Goal: Information Seeking & Learning: Find specific fact

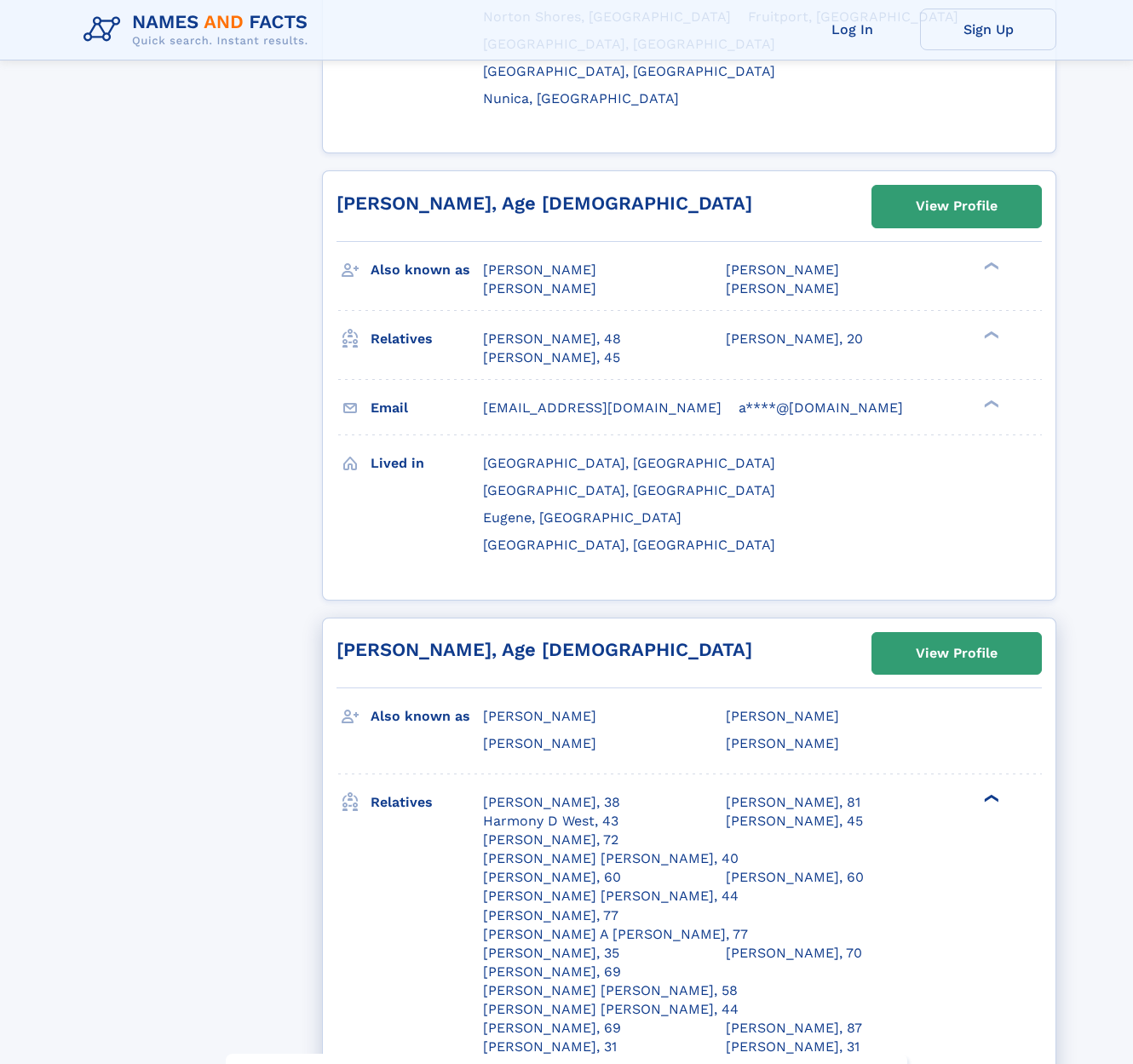
scroll to position [7213, 0]
click at [983, 792] on div "❯" at bounding box center [990, 798] width 20 height 11
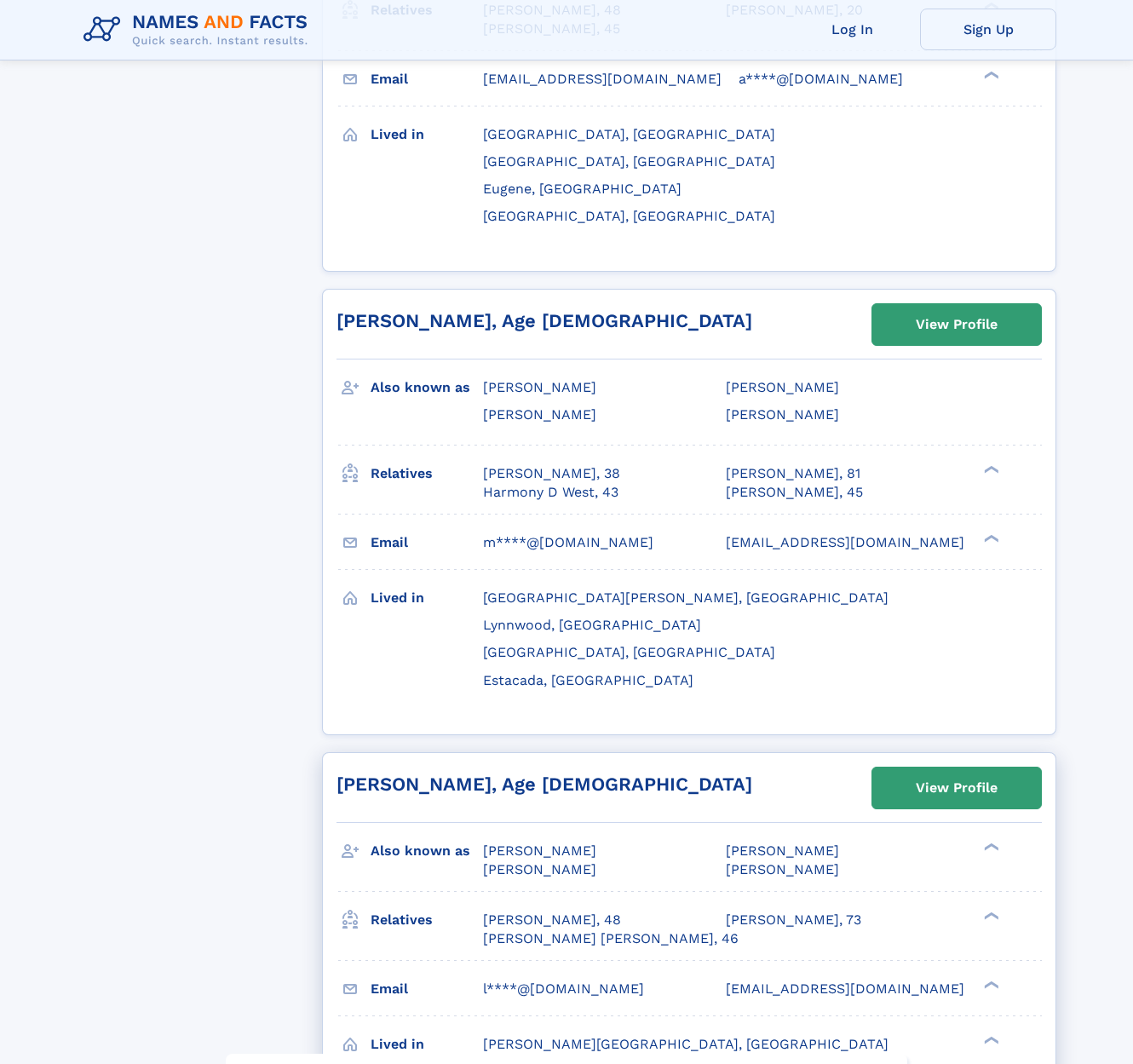
scroll to position [7542, 0]
click at [990, 904] on div "❯" at bounding box center [996, 914] width 25 height 20
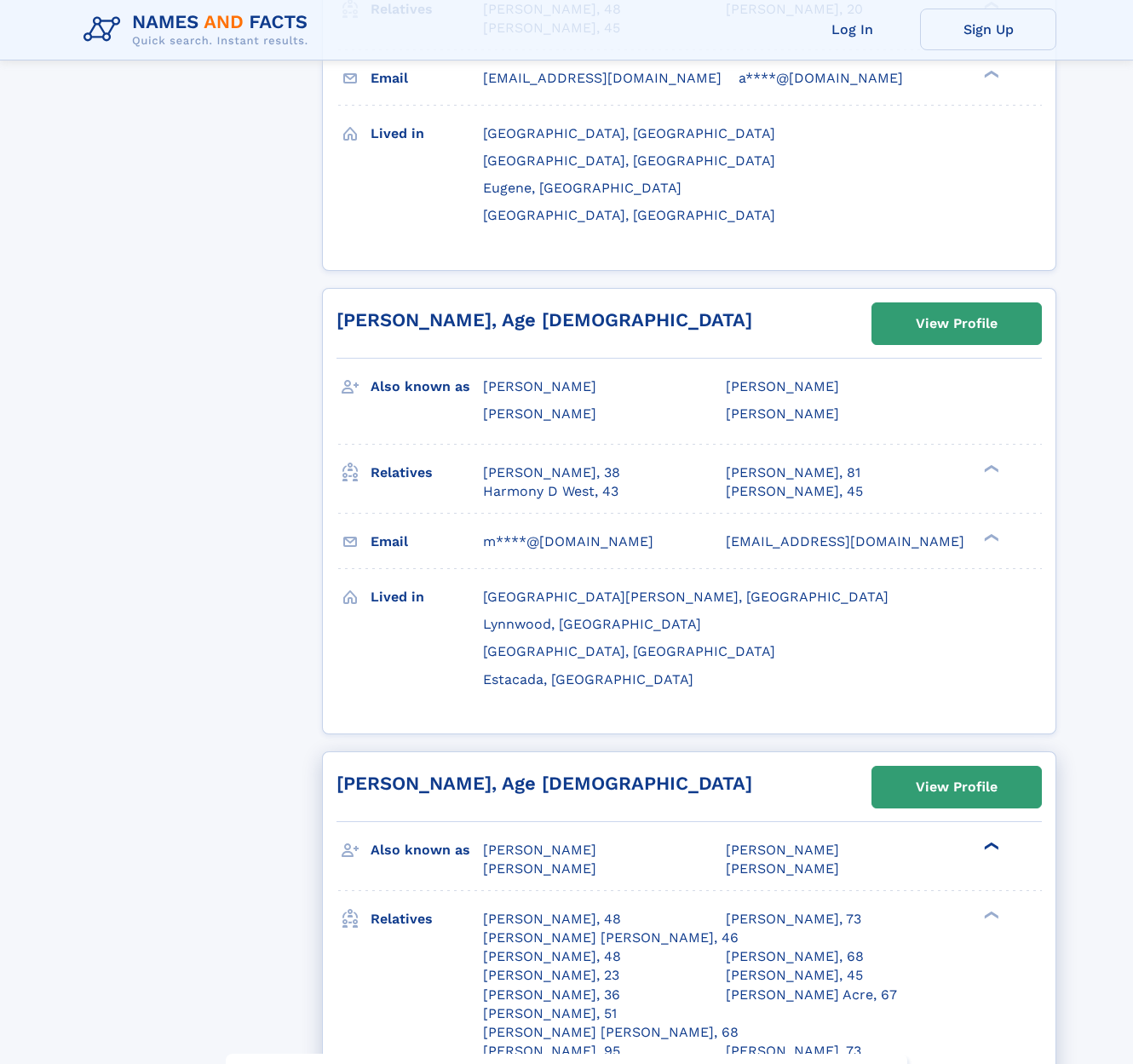
click at [986, 841] on div "❯" at bounding box center [990, 846] width 20 height 11
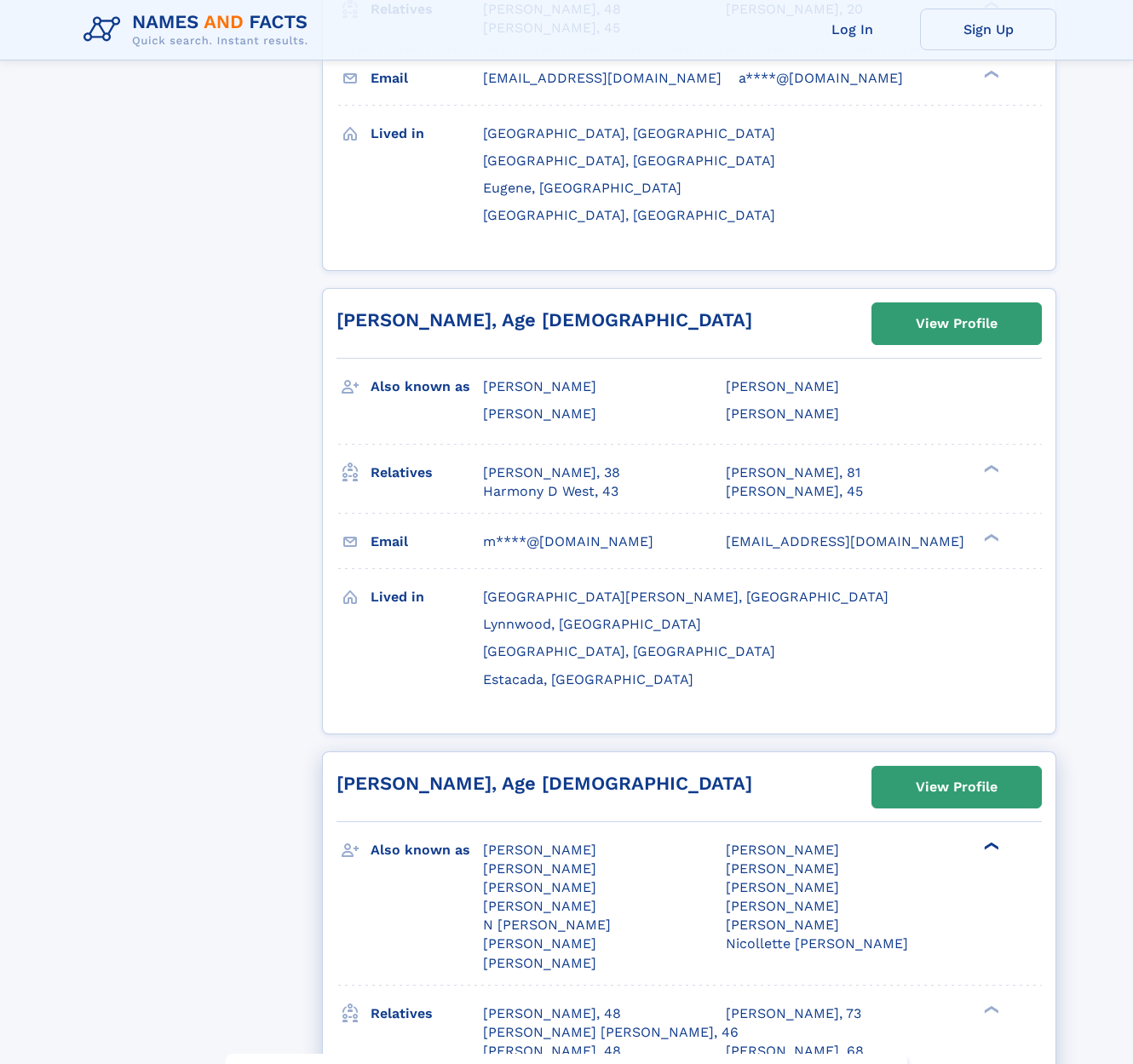
click at [984, 835] on div "❯" at bounding box center [996, 845] width 25 height 20
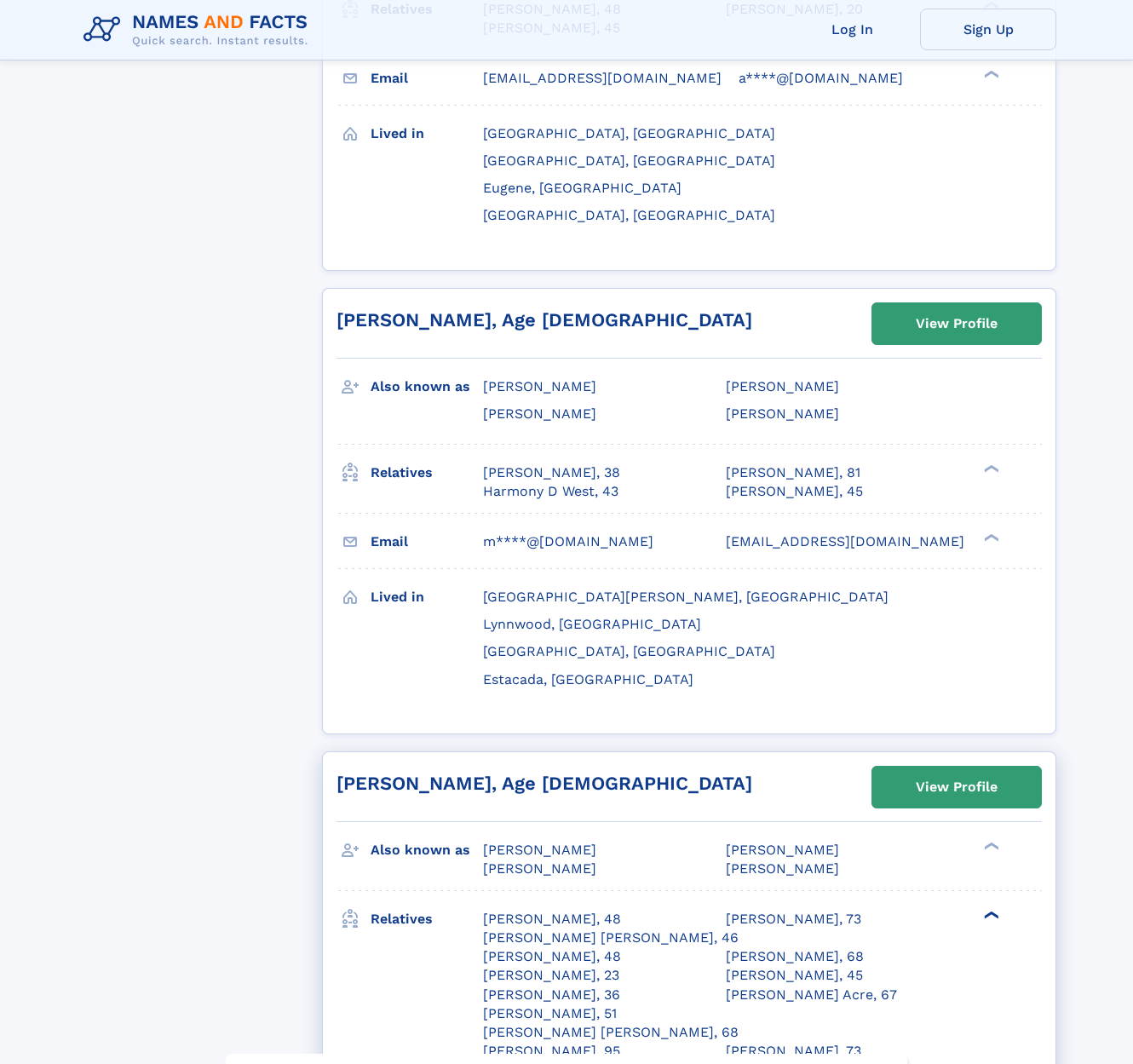
click at [982, 910] on div "❯" at bounding box center [990, 915] width 20 height 11
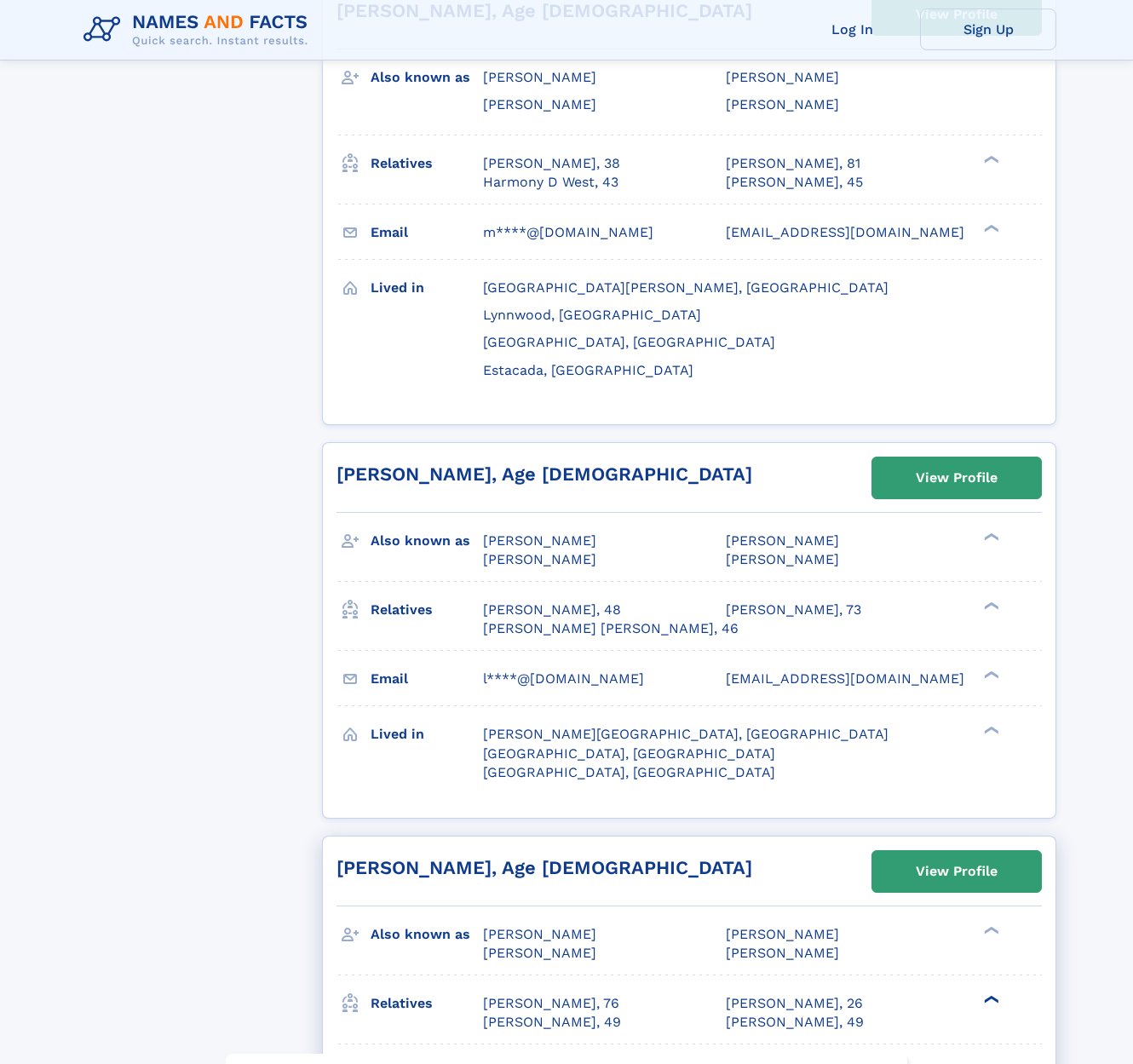
scroll to position [7851, 0]
drag, startPoint x: 985, startPoint y: 343, endPoint x: 975, endPoint y: 335, distance: 12.8
click at [985, 988] on div "❯" at bounding box center [996, 998] width 25 height 20
click at [986, 924] on div "❯" at bounding box center [990, 930] width 20 height 11
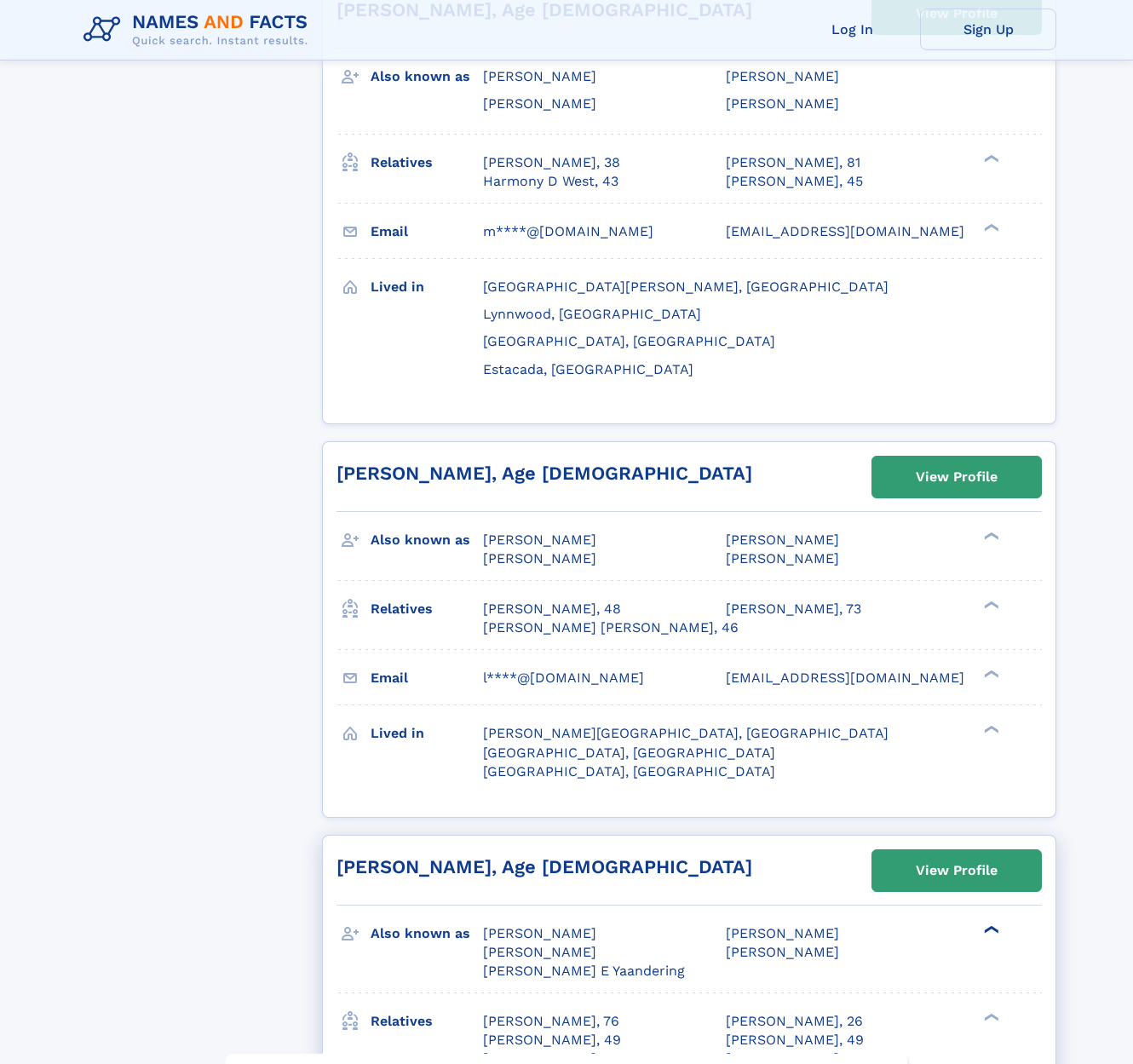
click at [986, 919] on div "❯" at bounding box center [996, 929] width 25 height 20
click at [987, 993] on div "❯" at bounding box center [990, 999] width 20 height 11
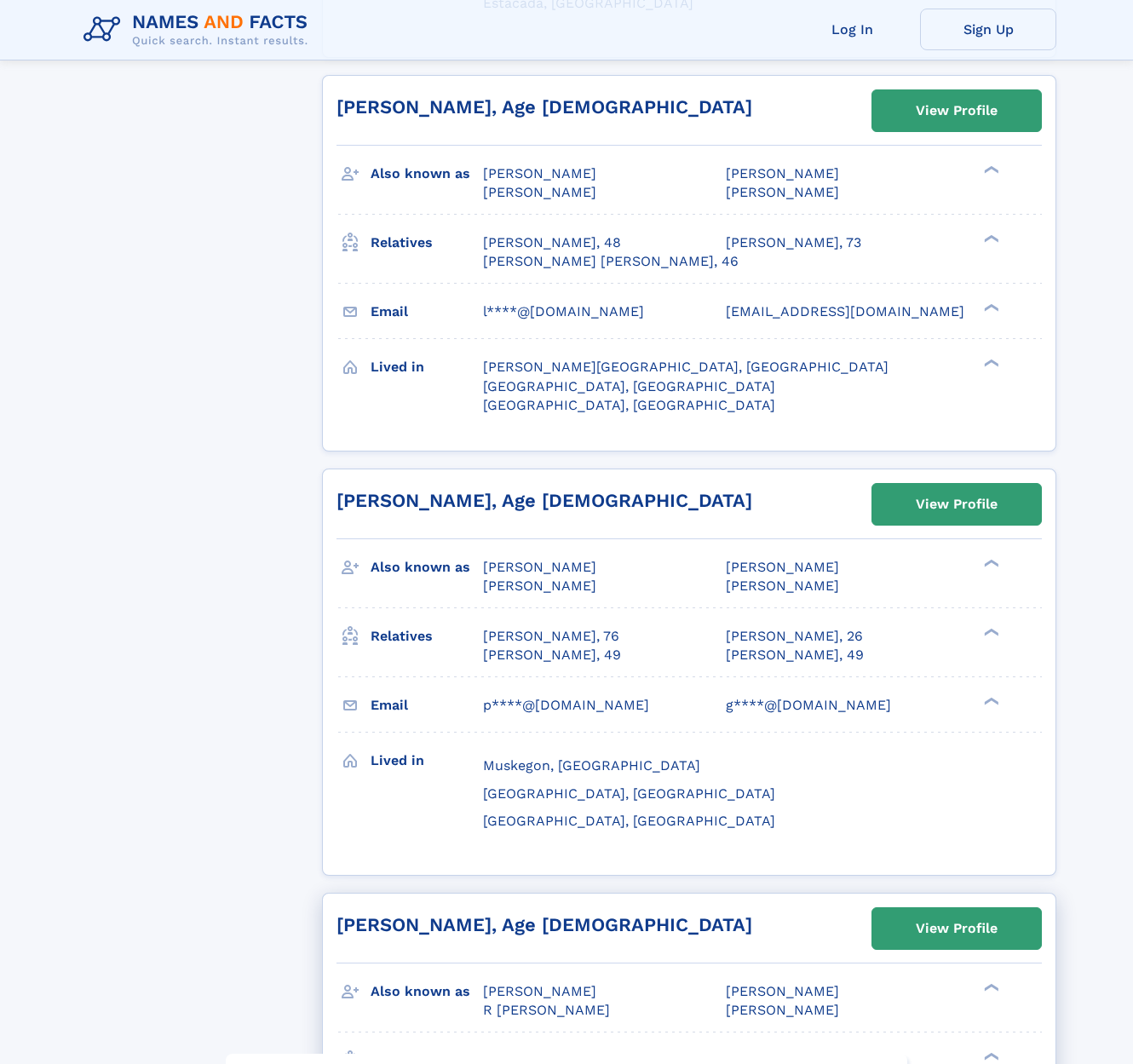
scroll to position [8219, 0]
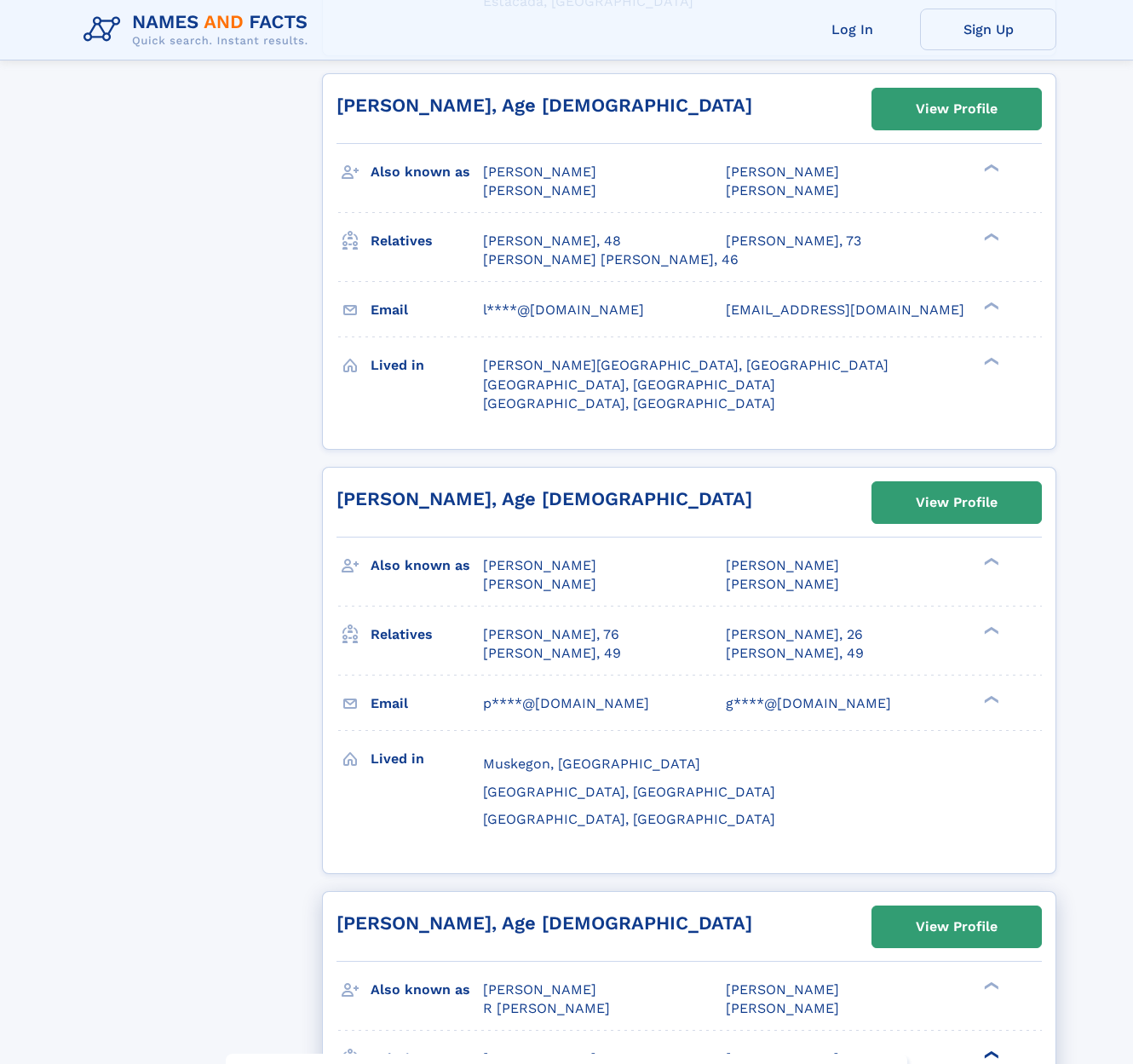
click at [984, 1044] on label "❯" at bounding box center [996, 1061] width 25 height 36
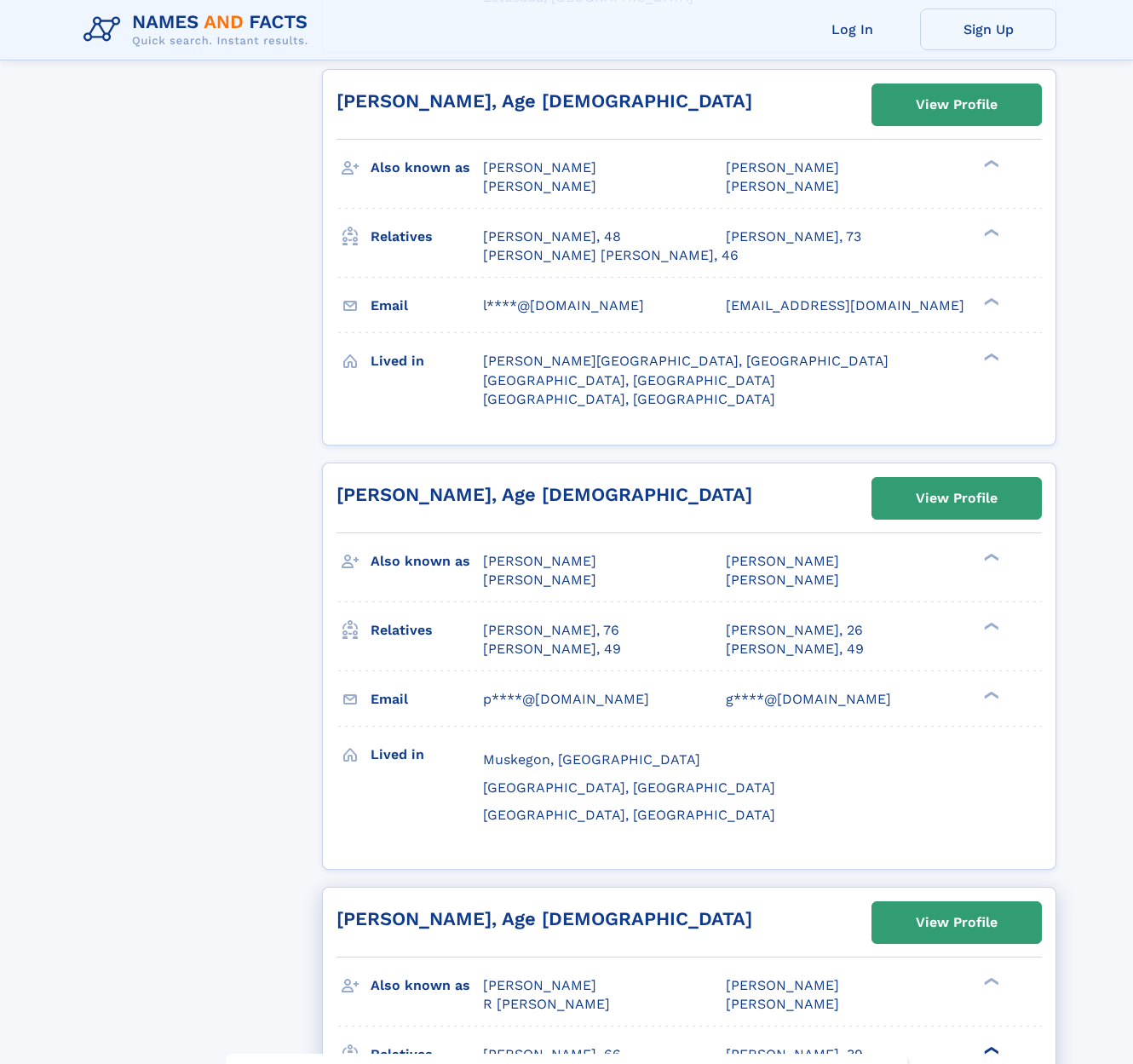
click at [606, 1063] on div "Robert Aaron Vaandering, 41" at bounding box center [550, 1073] width 134 height 18
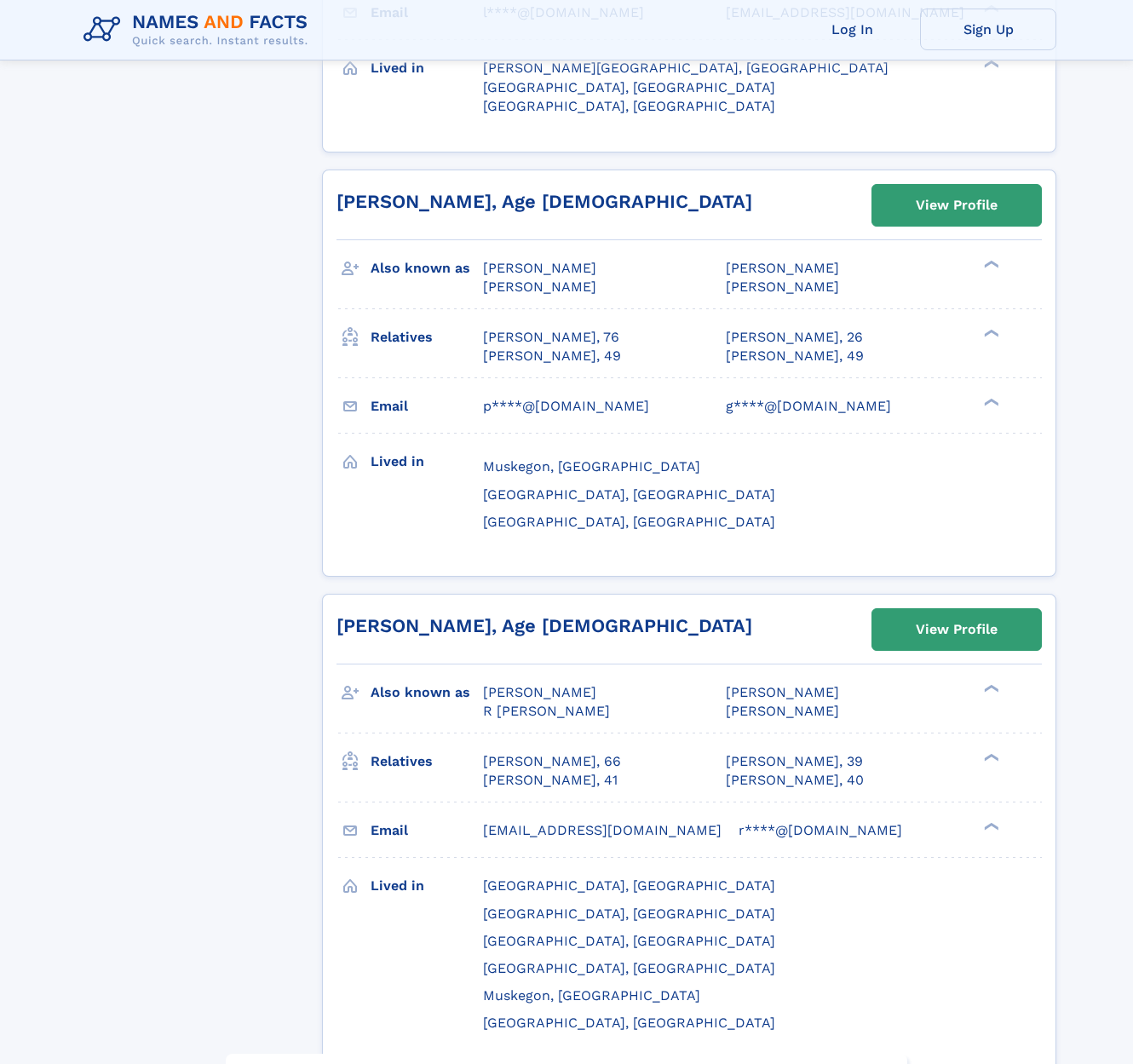
scroll to position [8518, 0]
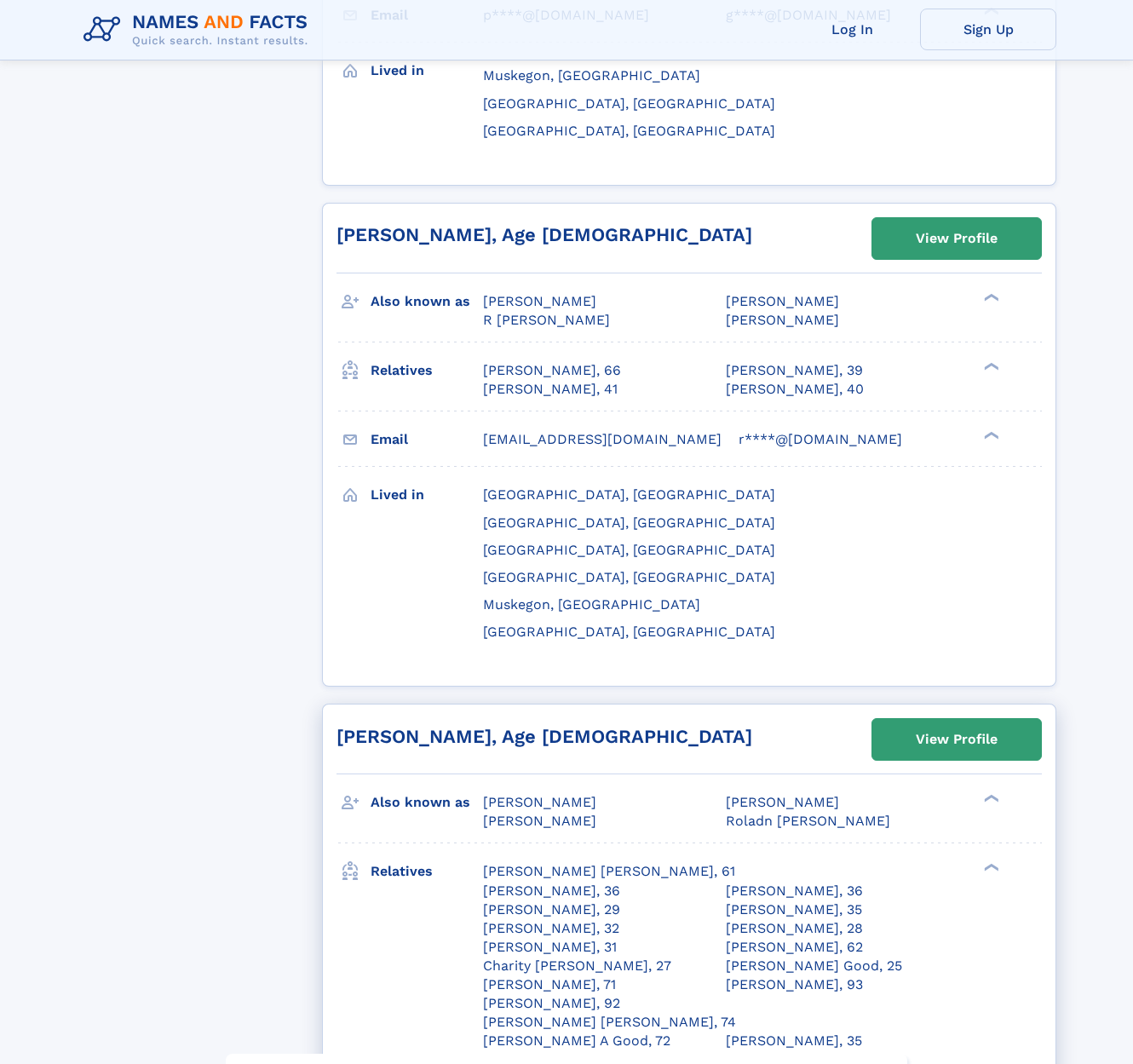
scroll to position [8911, 0]
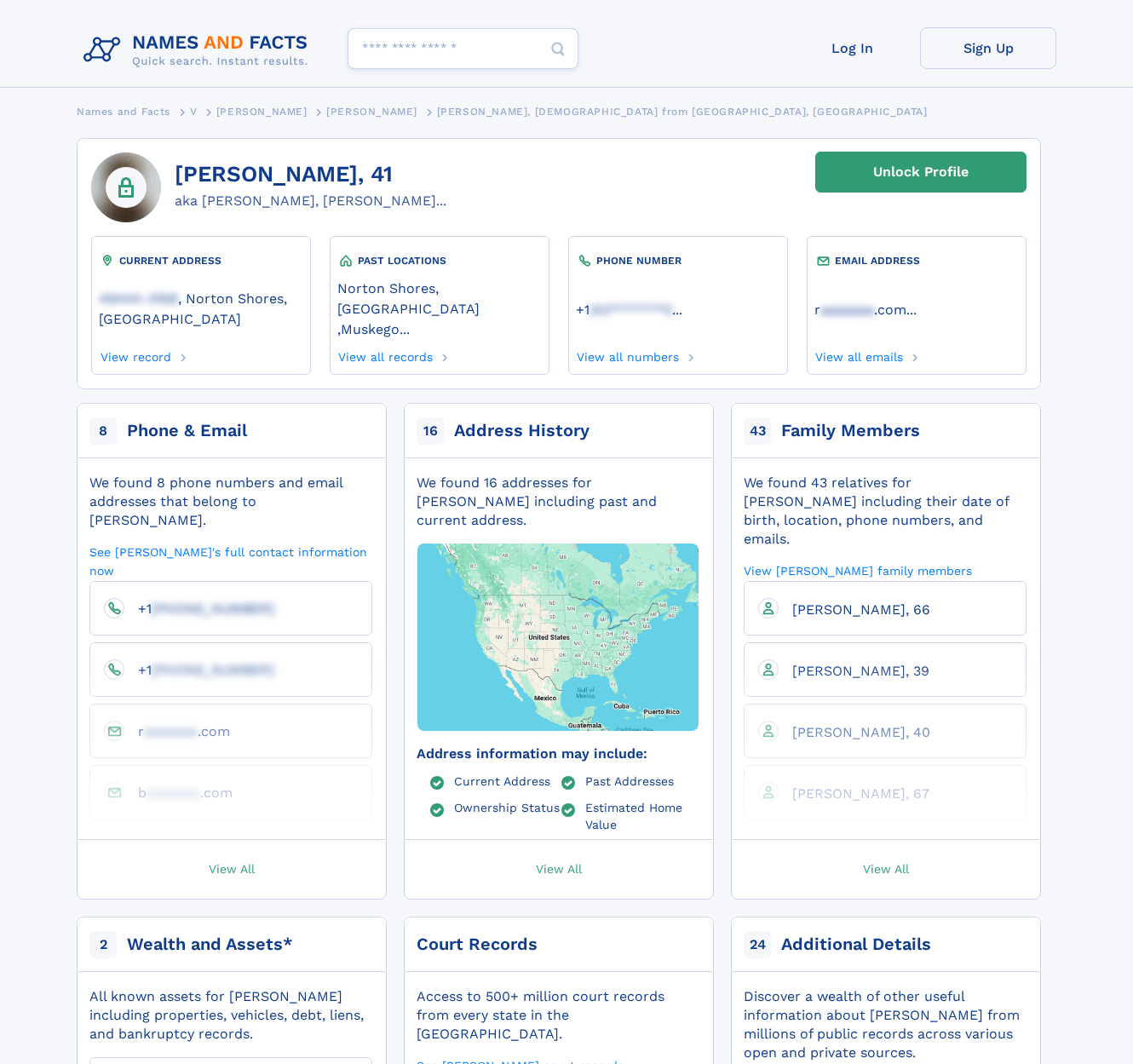
scroll to position [6, 2]
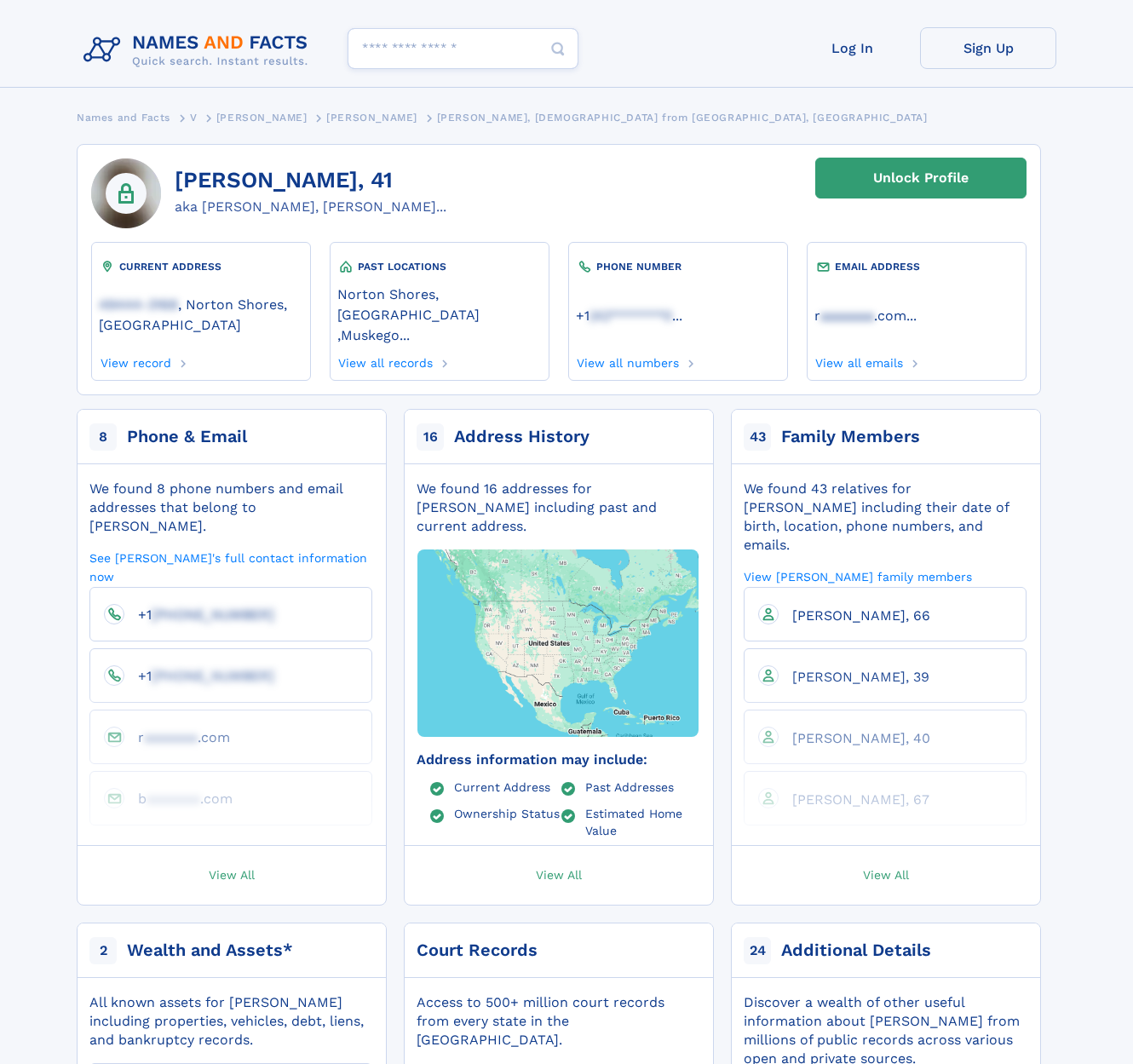
click at [822, 669] on span "Daniel John Vaandering, 39" at bounding box center [860, 677] width 137 height 17
click at [828, 669] on span "[PERSON_NAME], 39" at bounding box center [860, 677] width 137 height 17
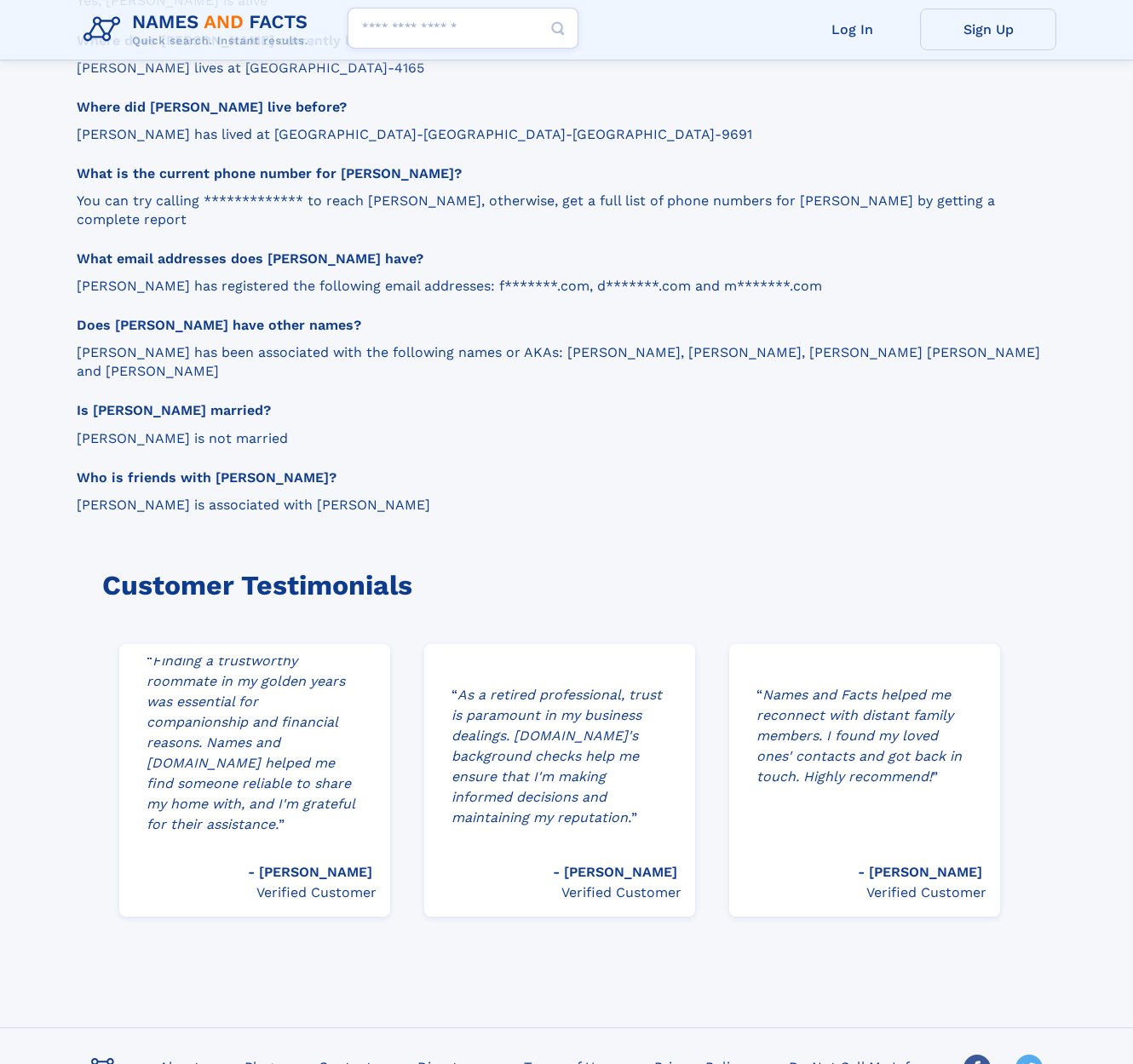
scroll to position [1905, 0]
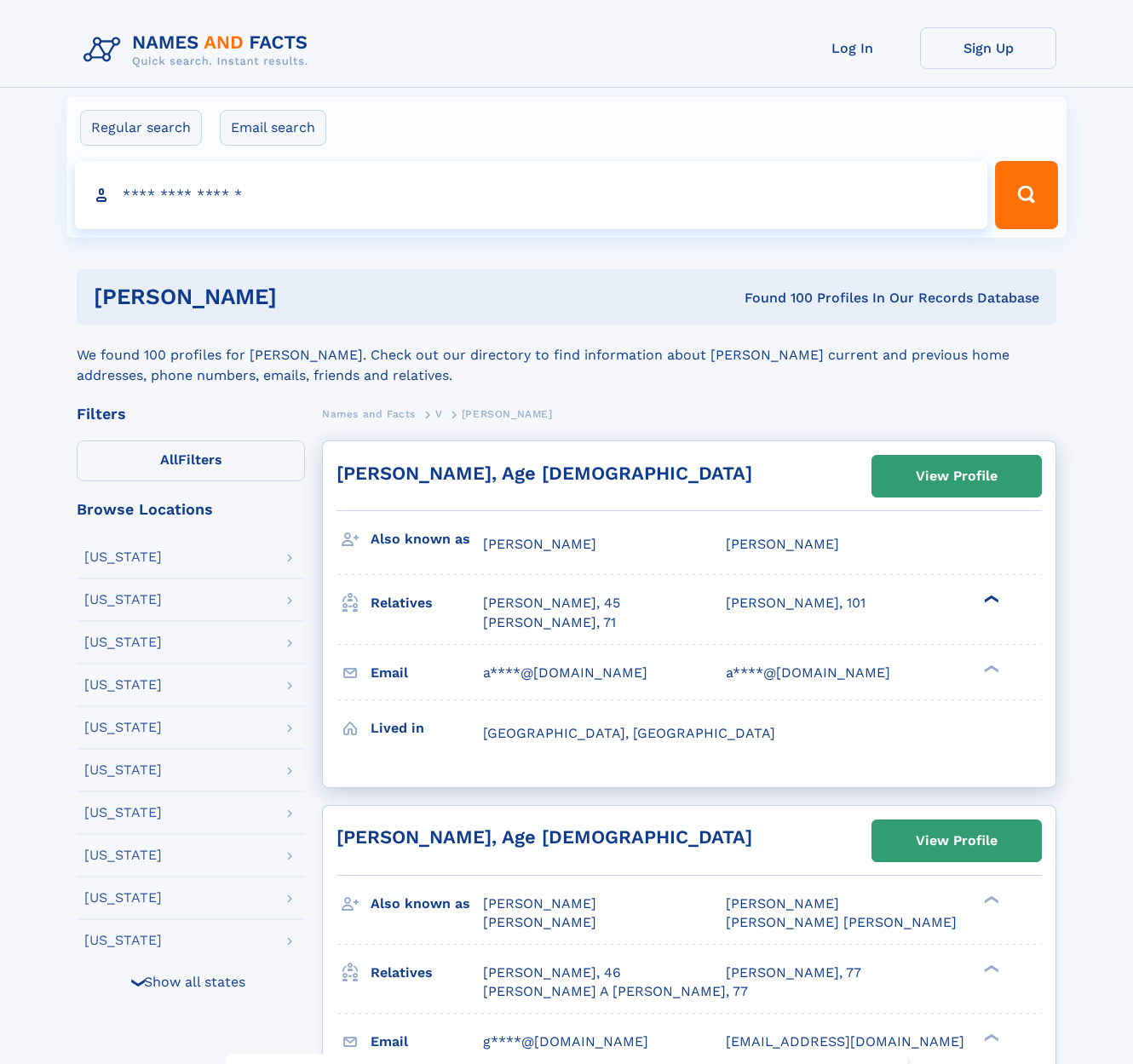
click at [990, 599] on div "❯" at bounding box center [990, 599] width 20 height 11
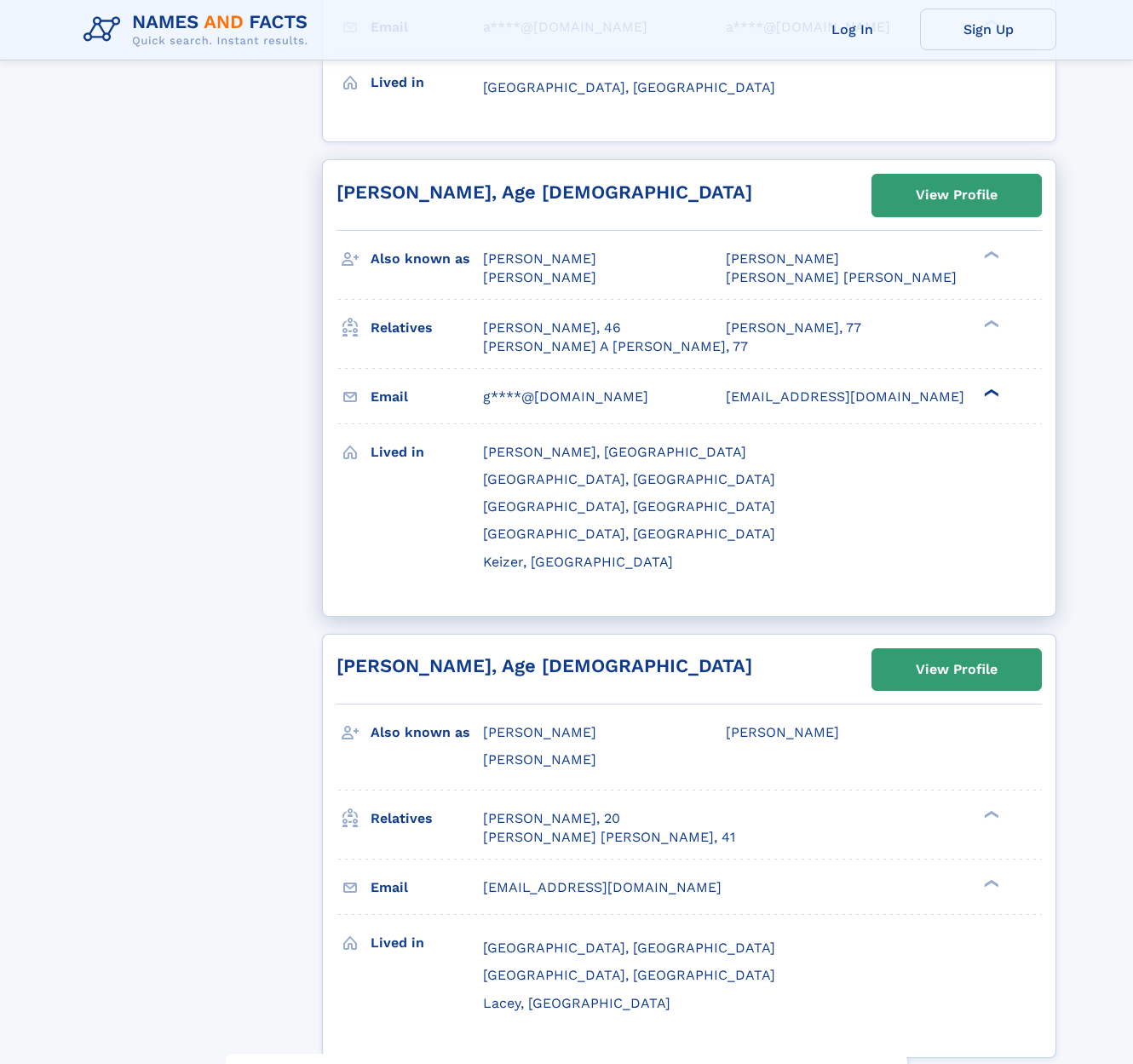
scroll to position [1041, 0]
click at [992, 317] on div "❯" at bounding box center [990, 323] width 20 height 11
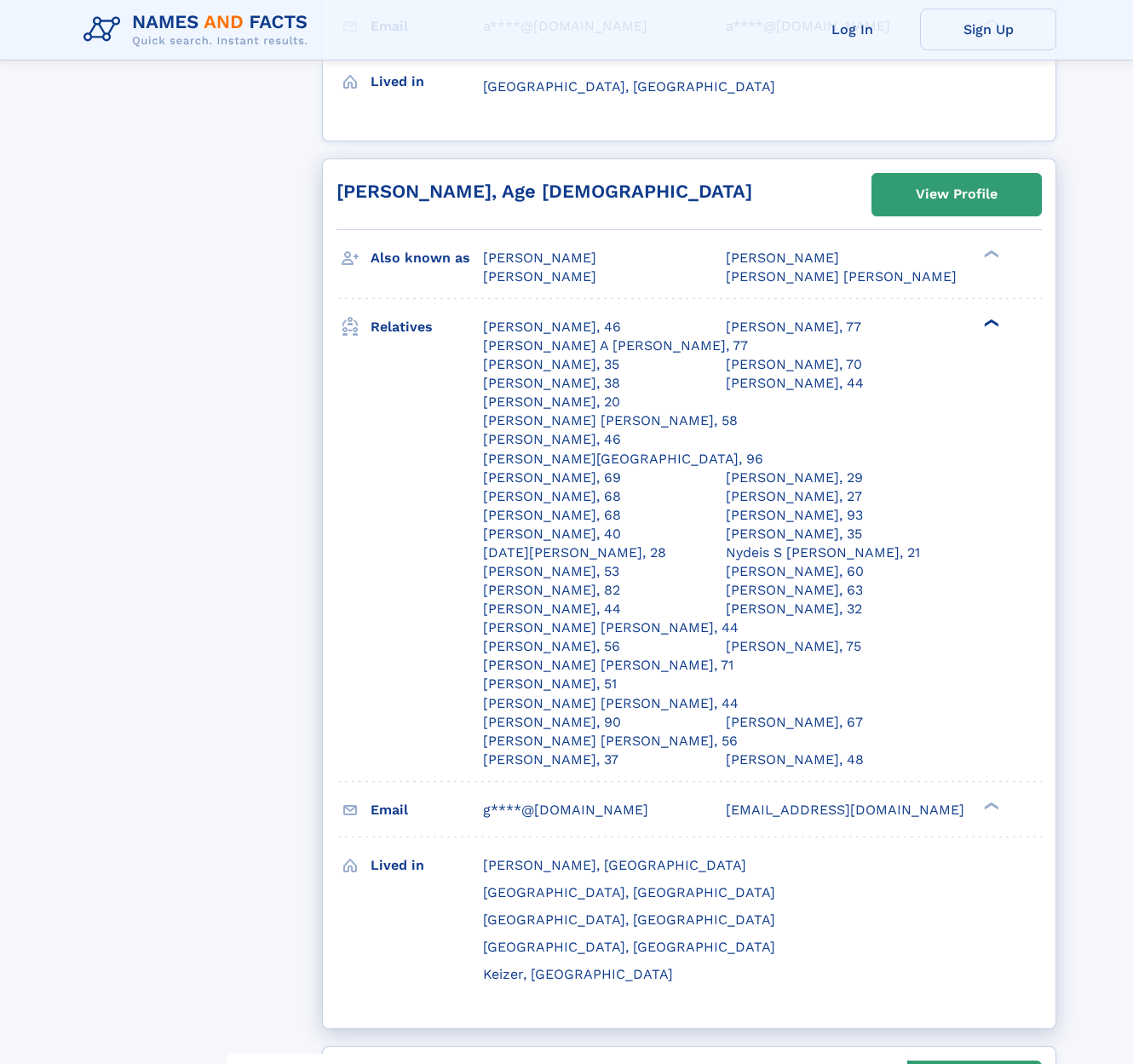
click at [985, 312] on div "❯" at bounding box center [996, 323] width 25 height 20
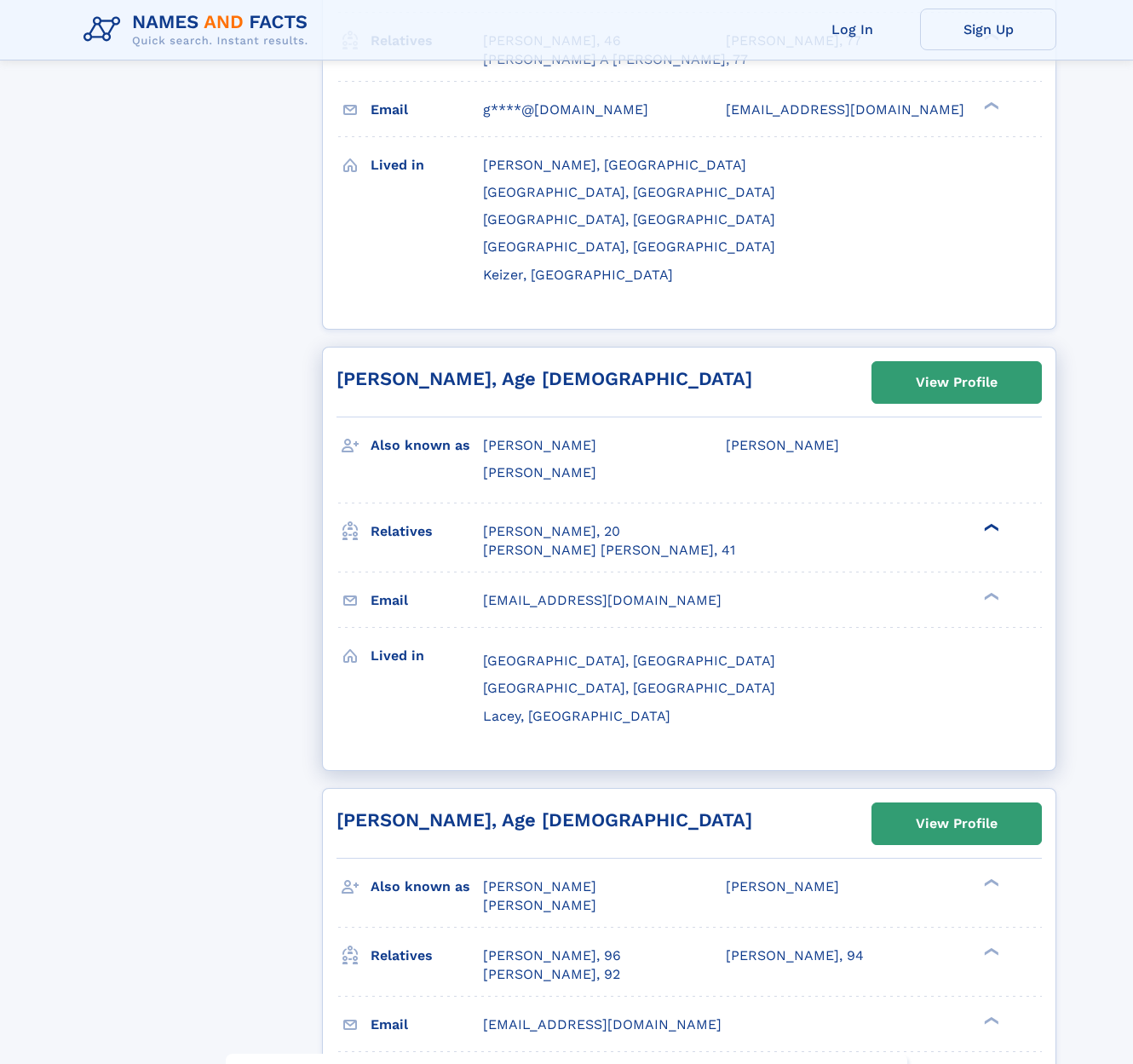
scroll to position [1329, 0]
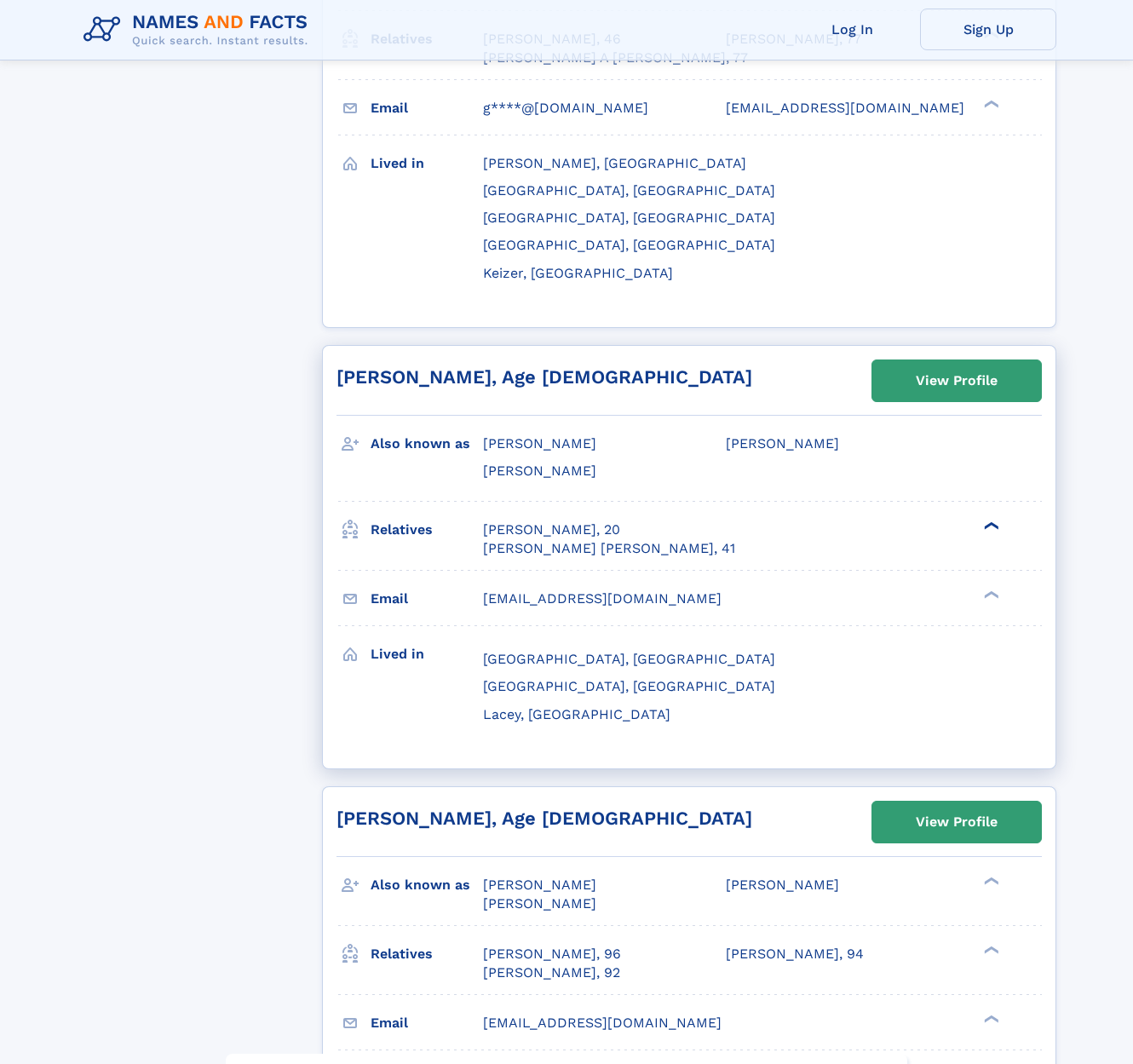
drag, startPoint x: 984, startPoint y: 447, endPoint x: 965, endPoint y: 447, distance: 19.0
click at [984, 520] on div "❯" at bounding box center [990, 526] width 20 height 11
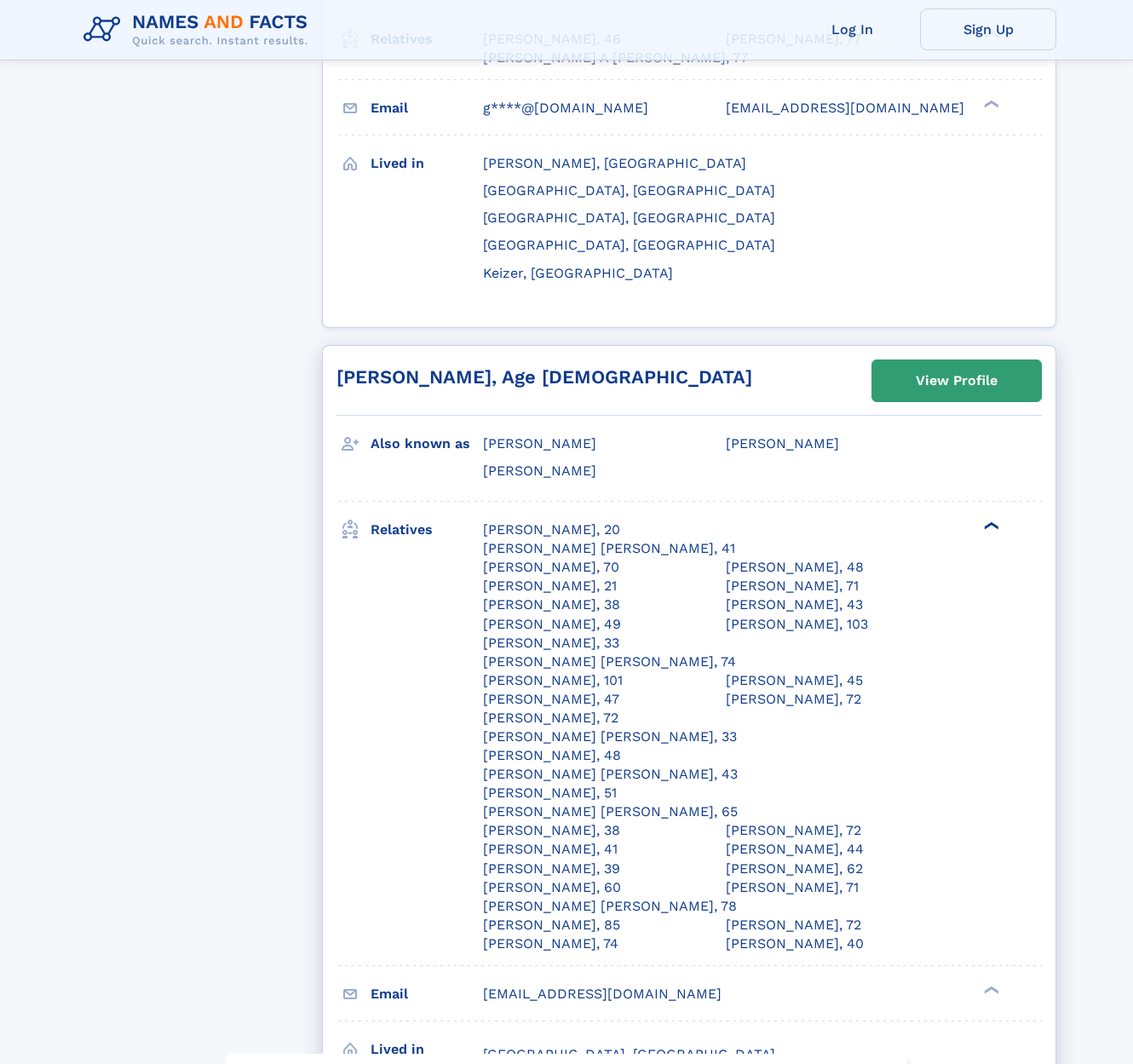
click at [991, 520] on div "❯" at bounding box center [990, 526] width 20 height 11
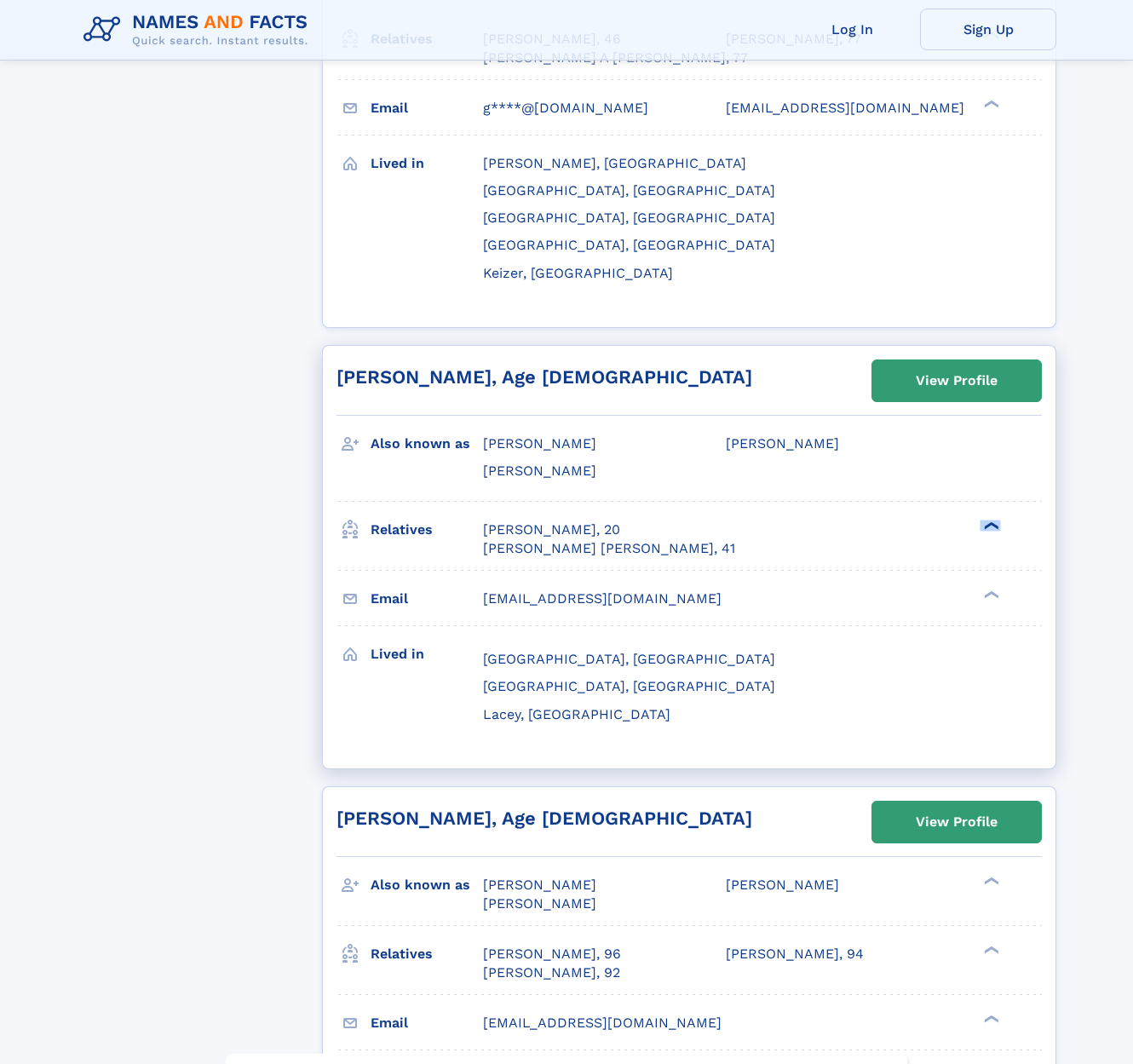
click at [991, 520] on div "❯" at bounding box center [990, 526] width 20 height 11
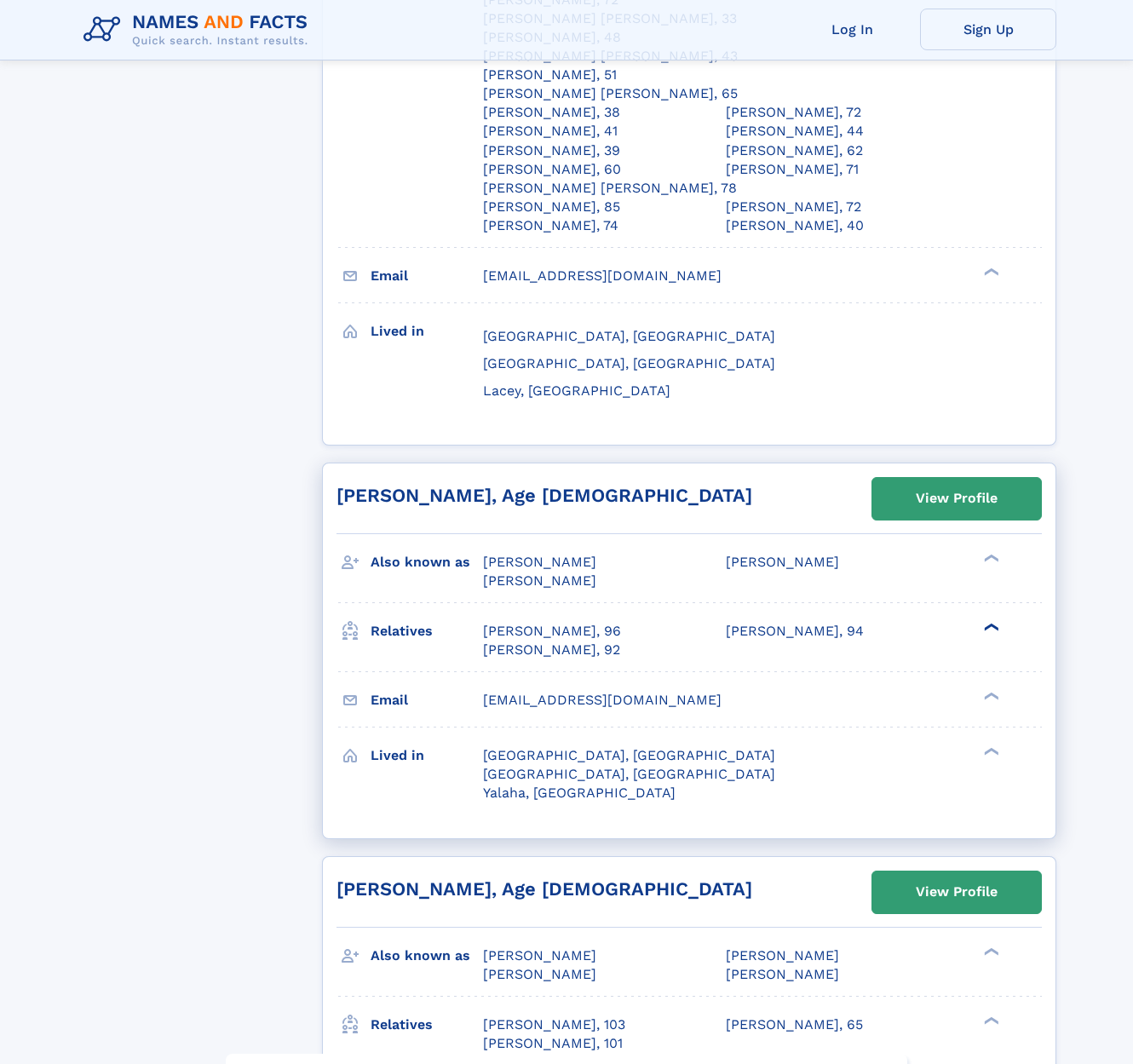
scroll to position [2053, 0]
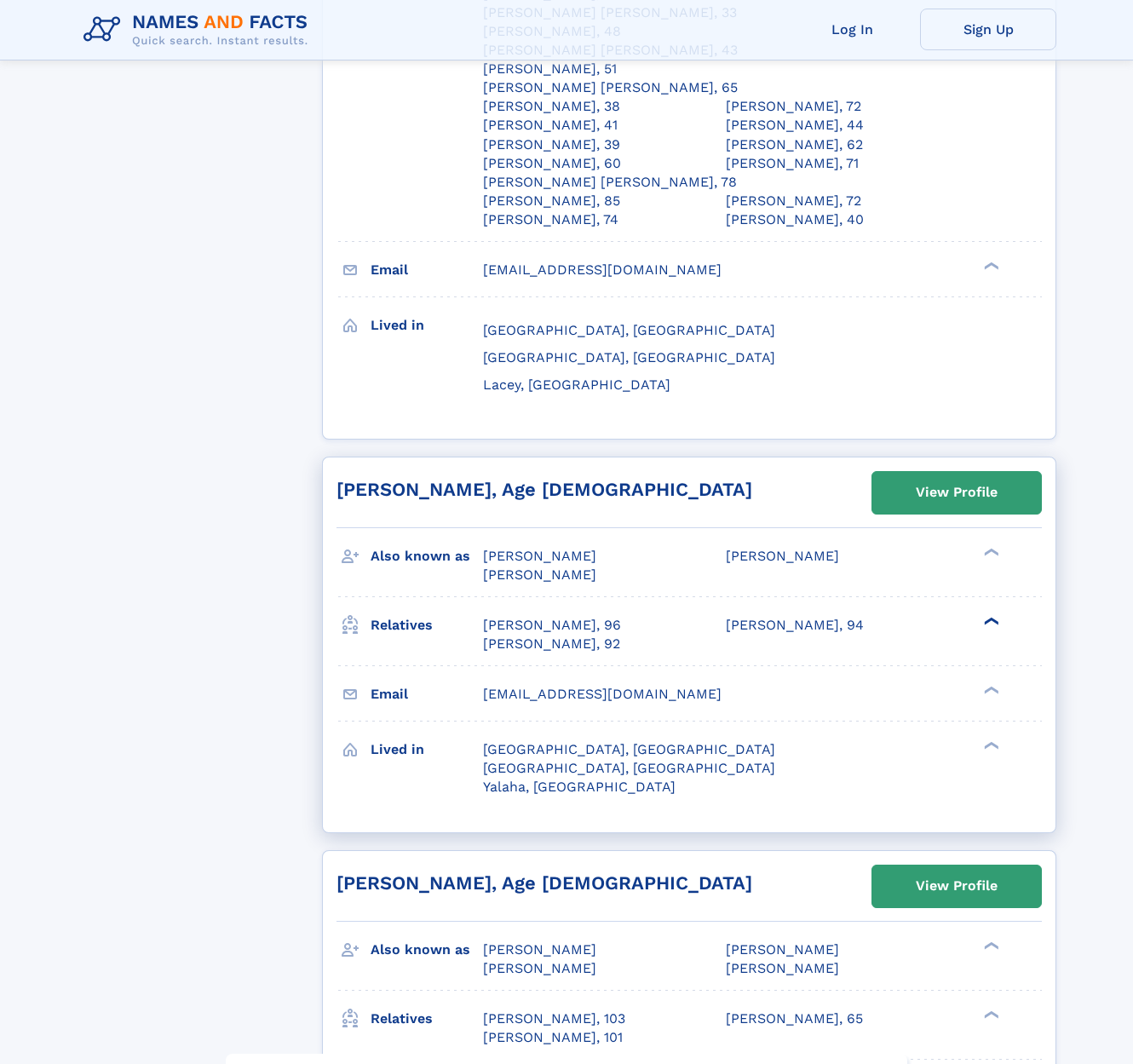
click at [981, 615] on div "❯" at bounding box center [990, 620] width 20 height 11
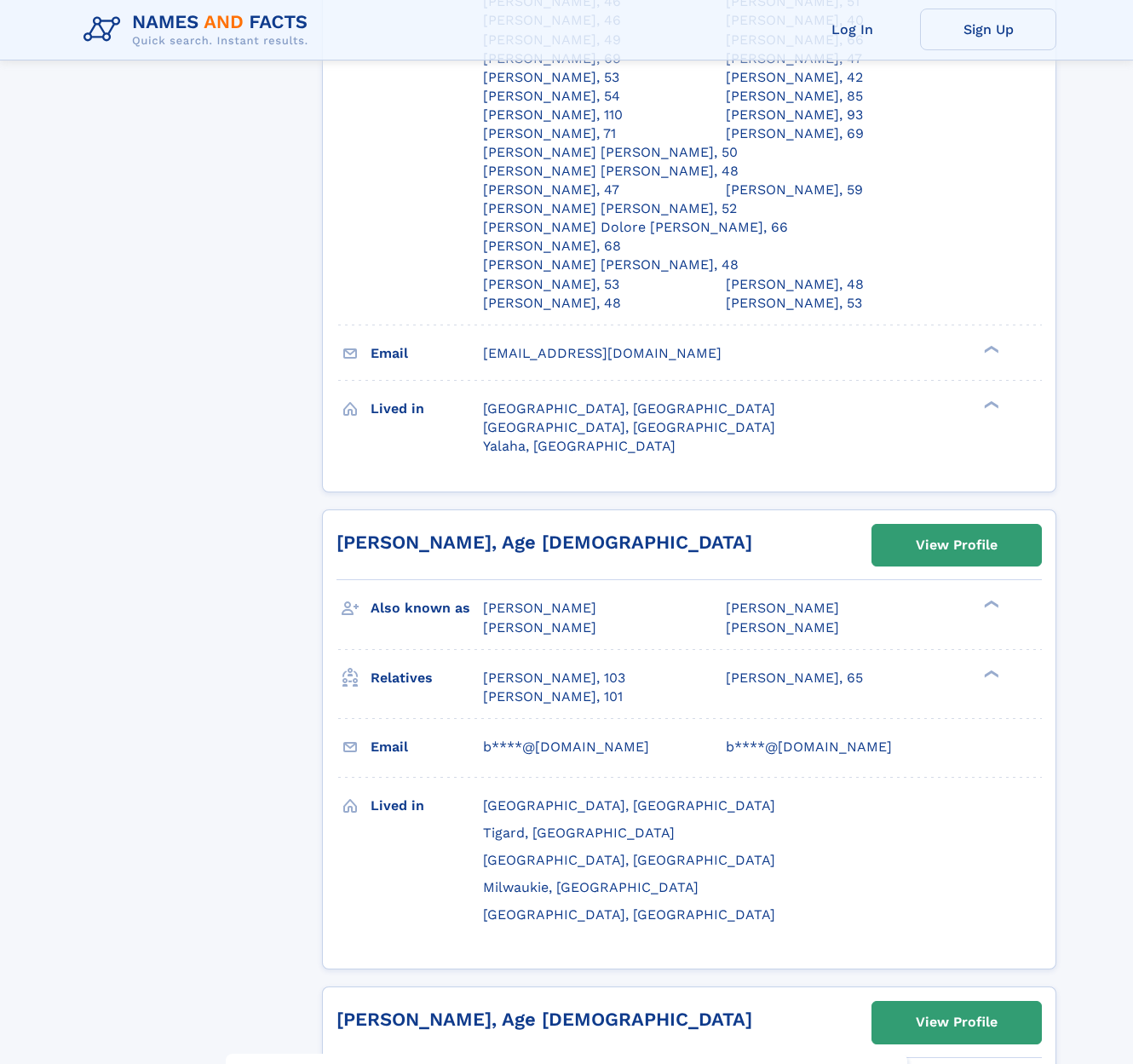
scroll to position [2808, 0]
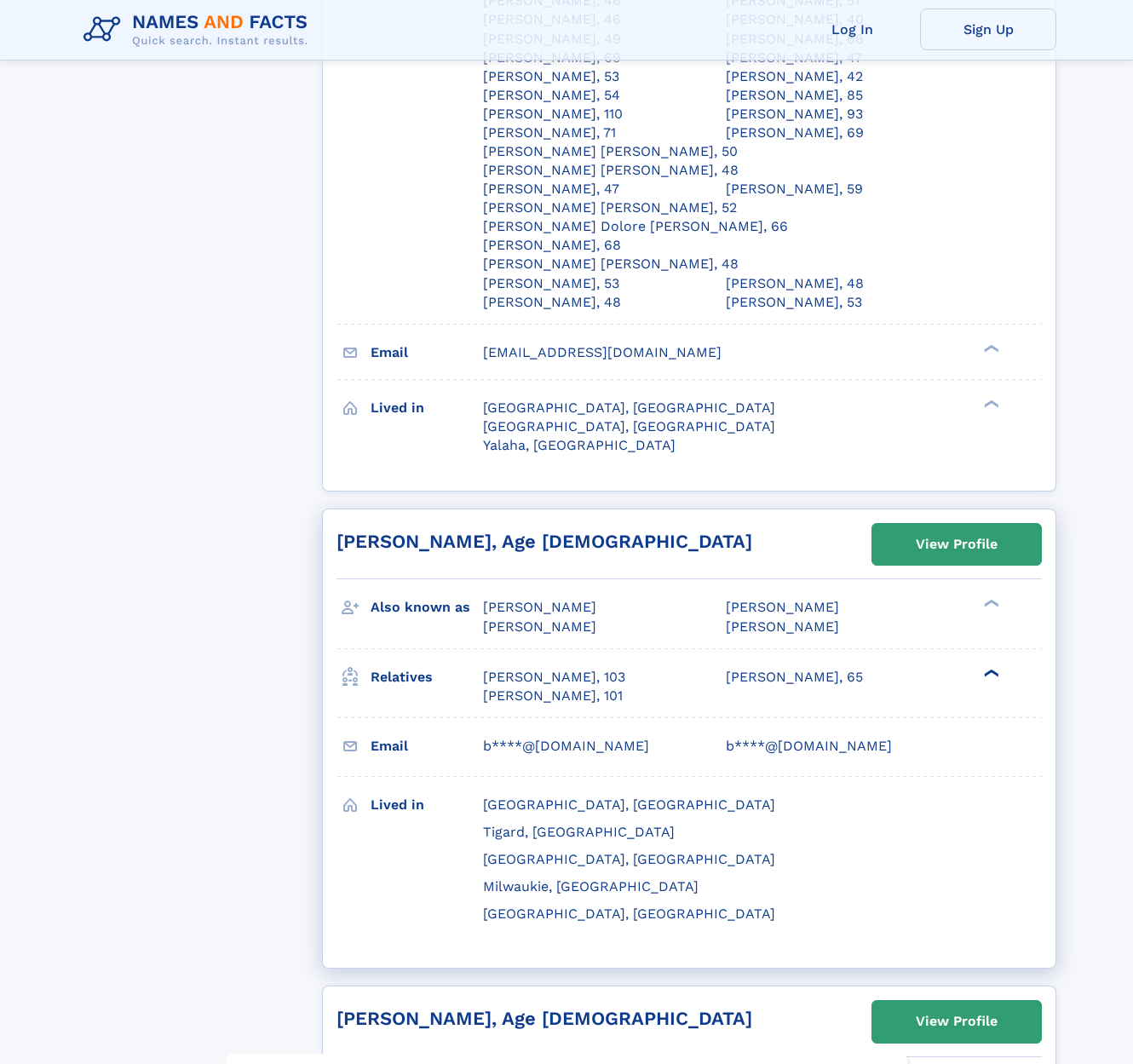
click at [987, 667] on div "❯" at bounding box center [990, 673] width 20 height 11
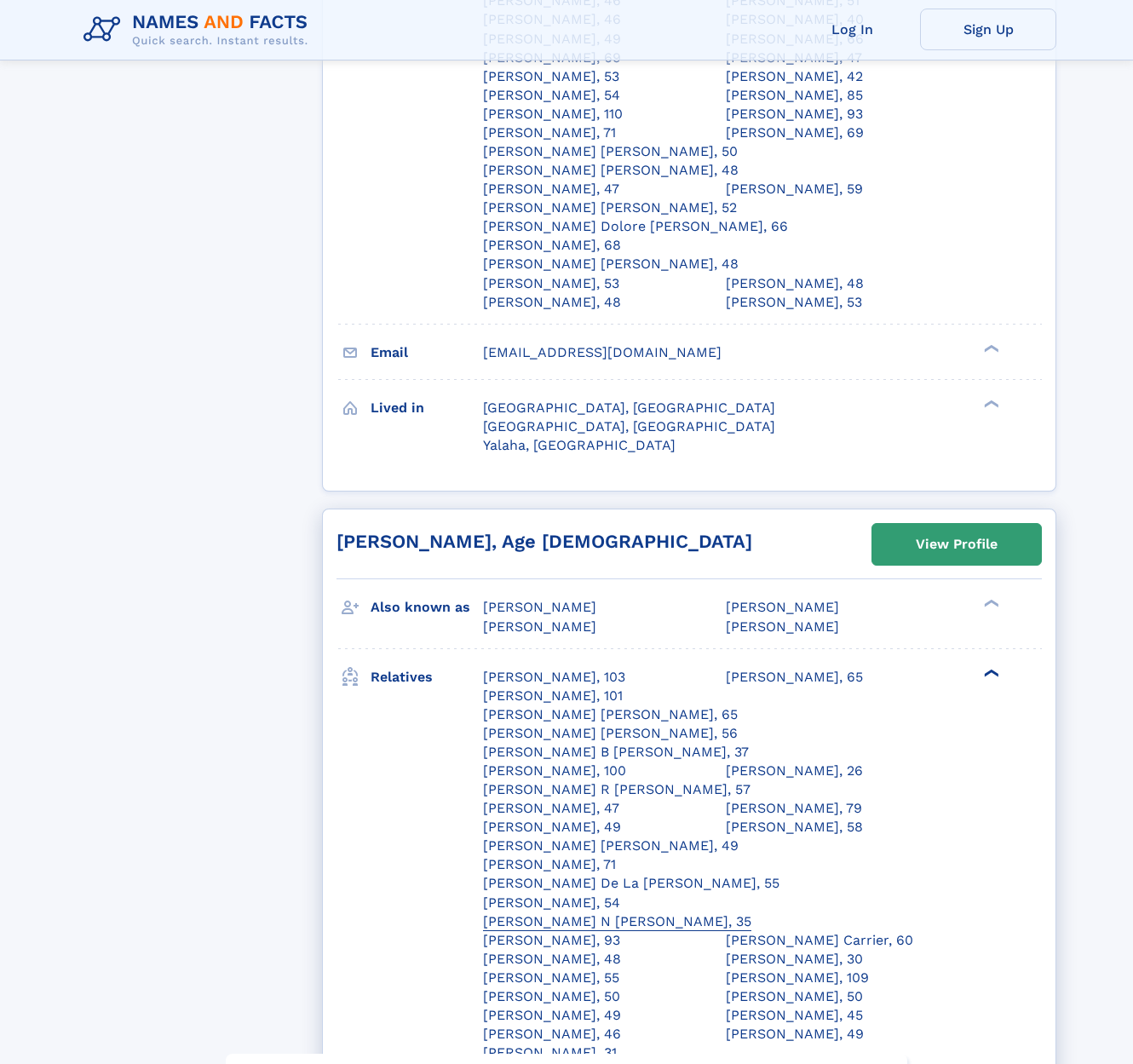
click at [751, 912] on div "Nikki N Alex, 35" at bounding box center [617, 922] width 268 height 18
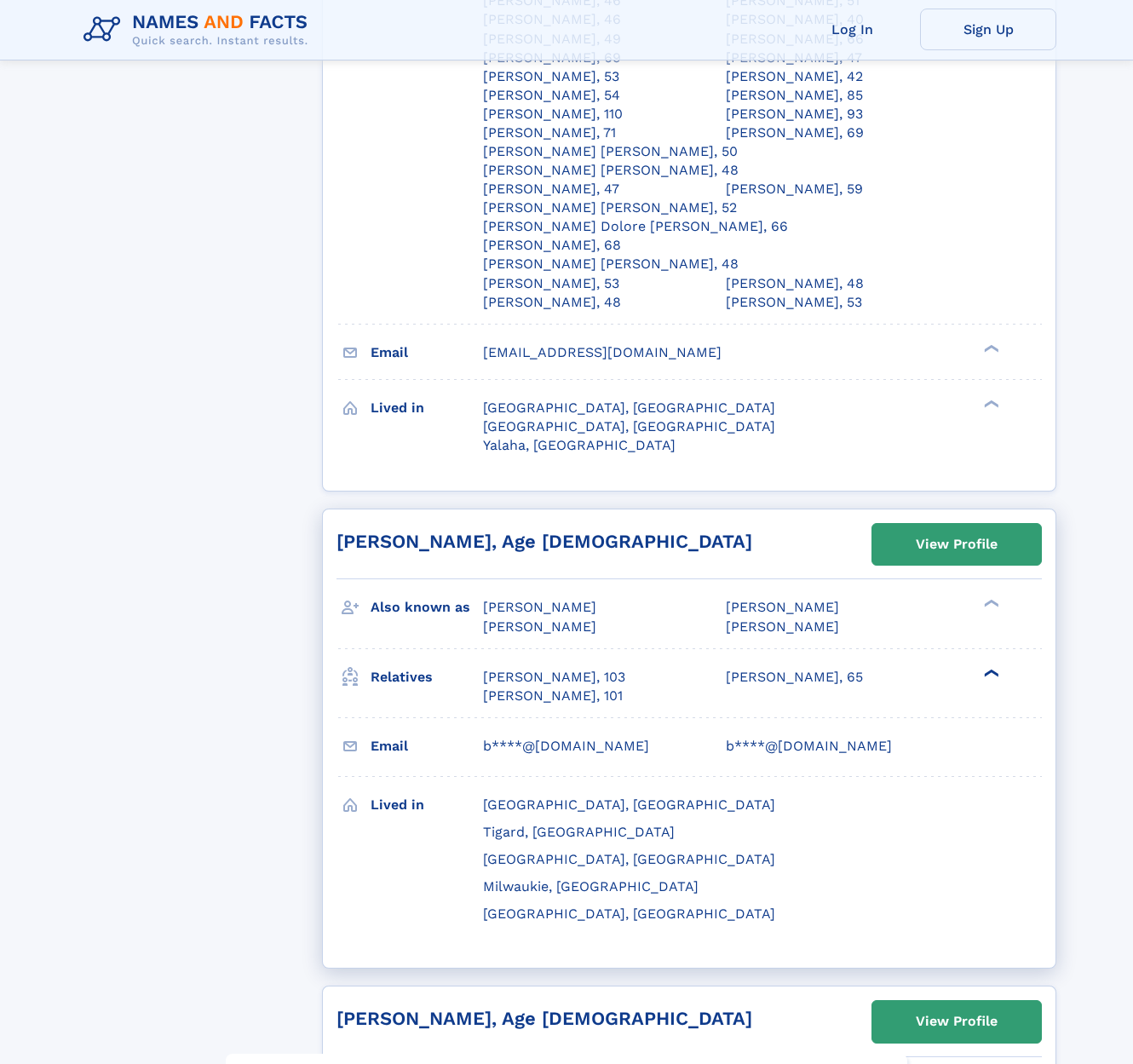
click at [751, 912] on div "Nikki N Alex, 35" at bounding box center [617, 922] width 268 height 18
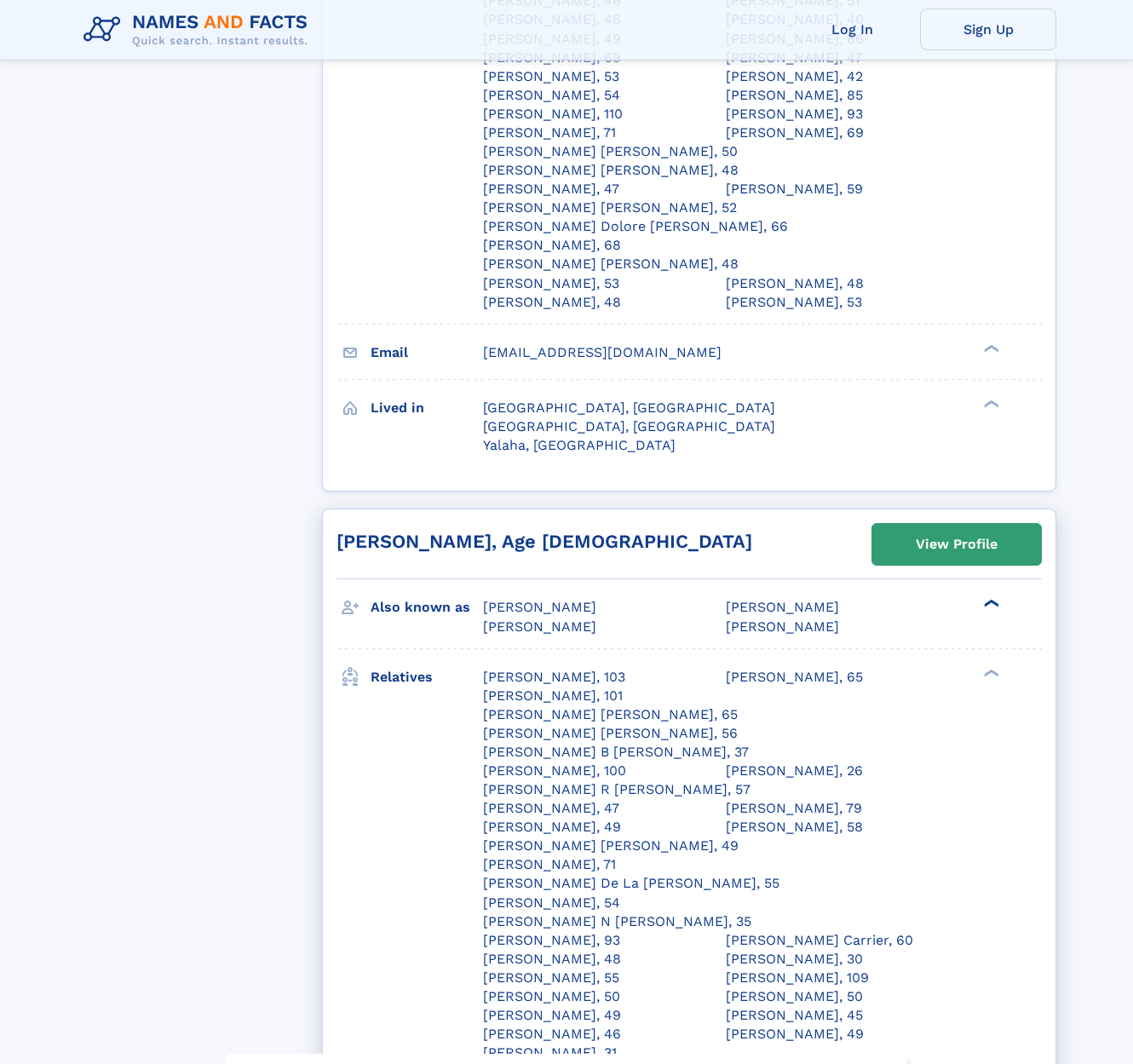
click at [984, 593] on div "❯" at bounding box center [996, 603] width 25 height 20
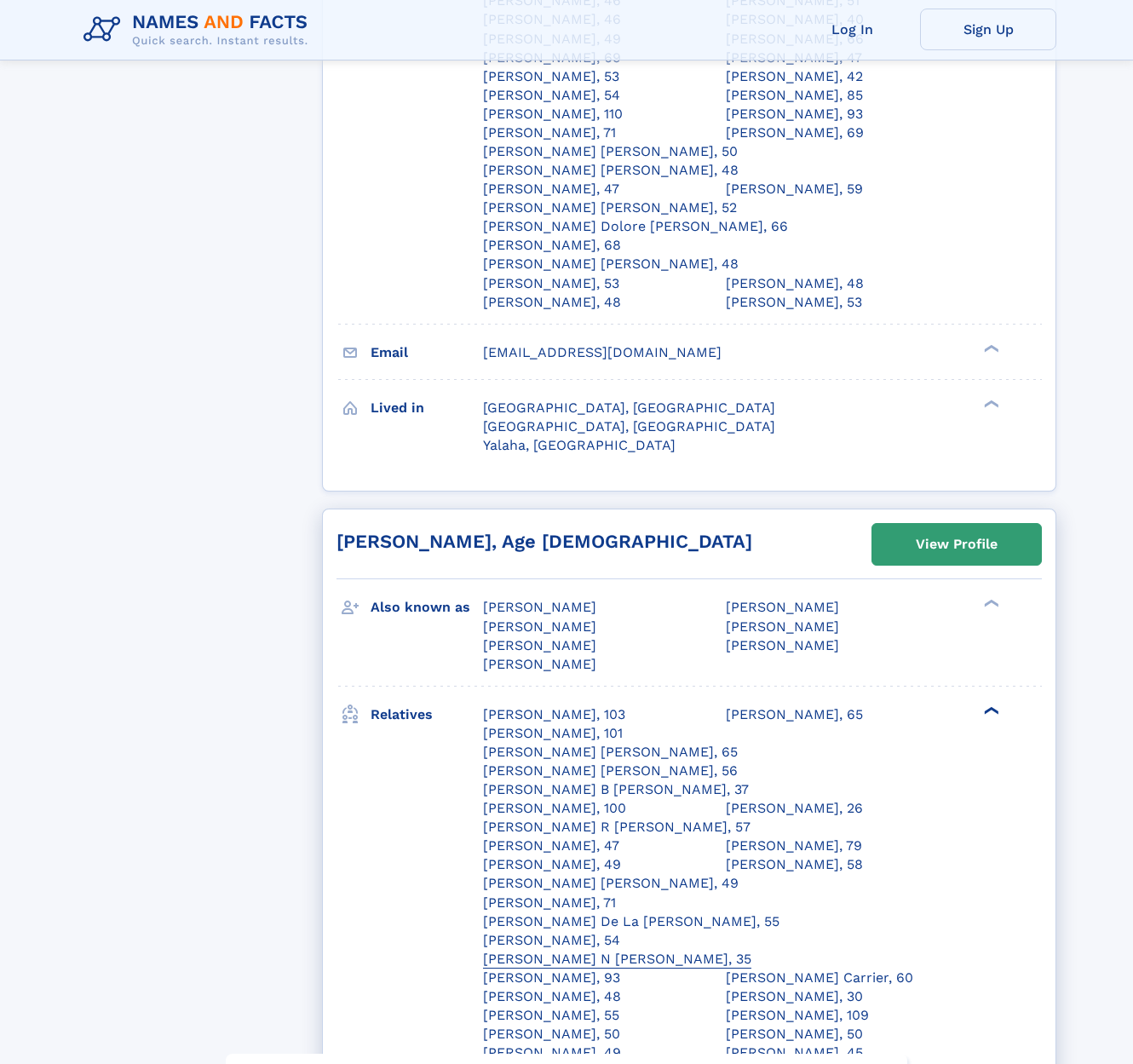
click at [751, 949] on div "Nikki N Alex, 35" at bounding box center [617, 958] width 268 height 18
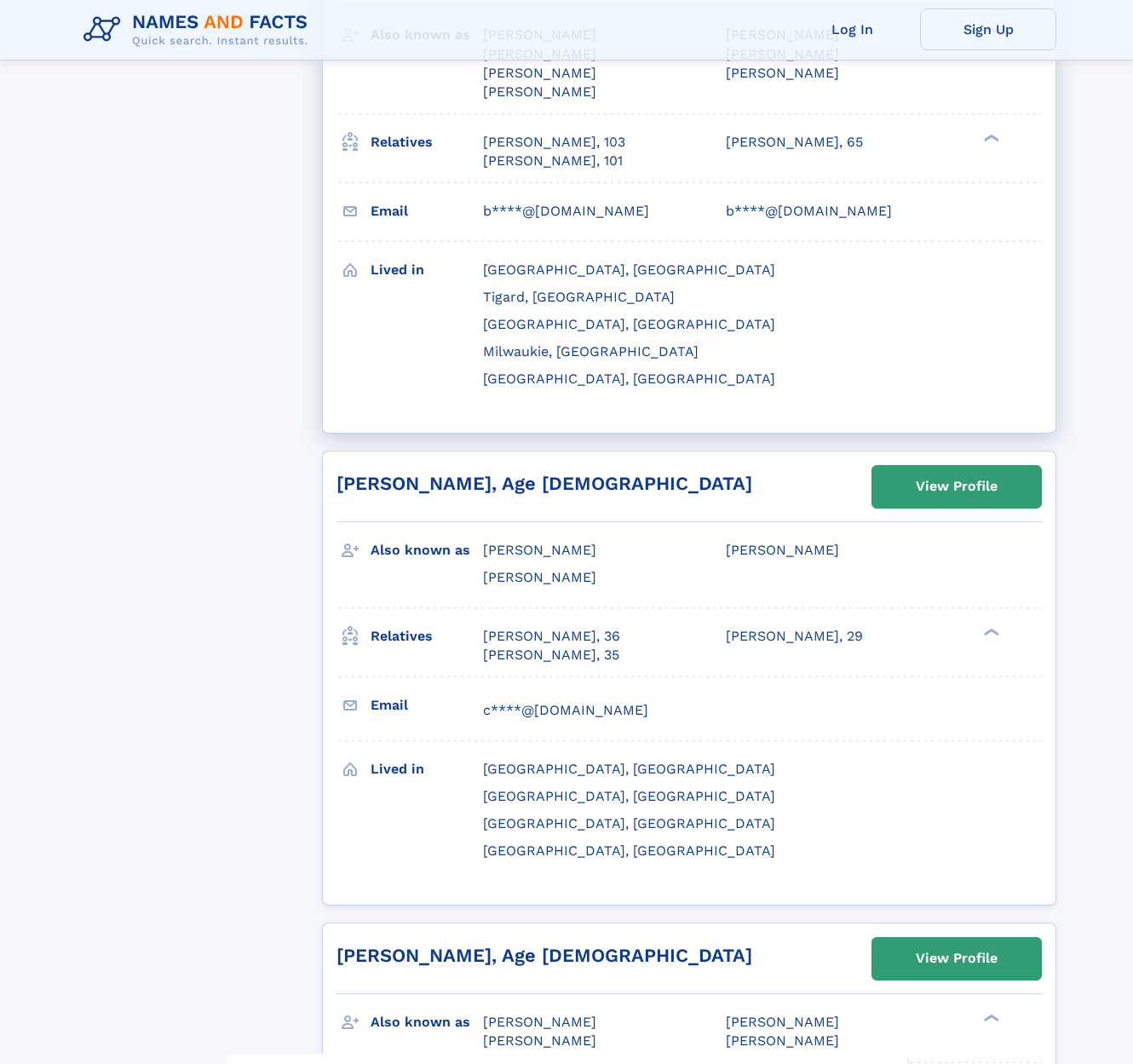
scroll to position [3380, 0]
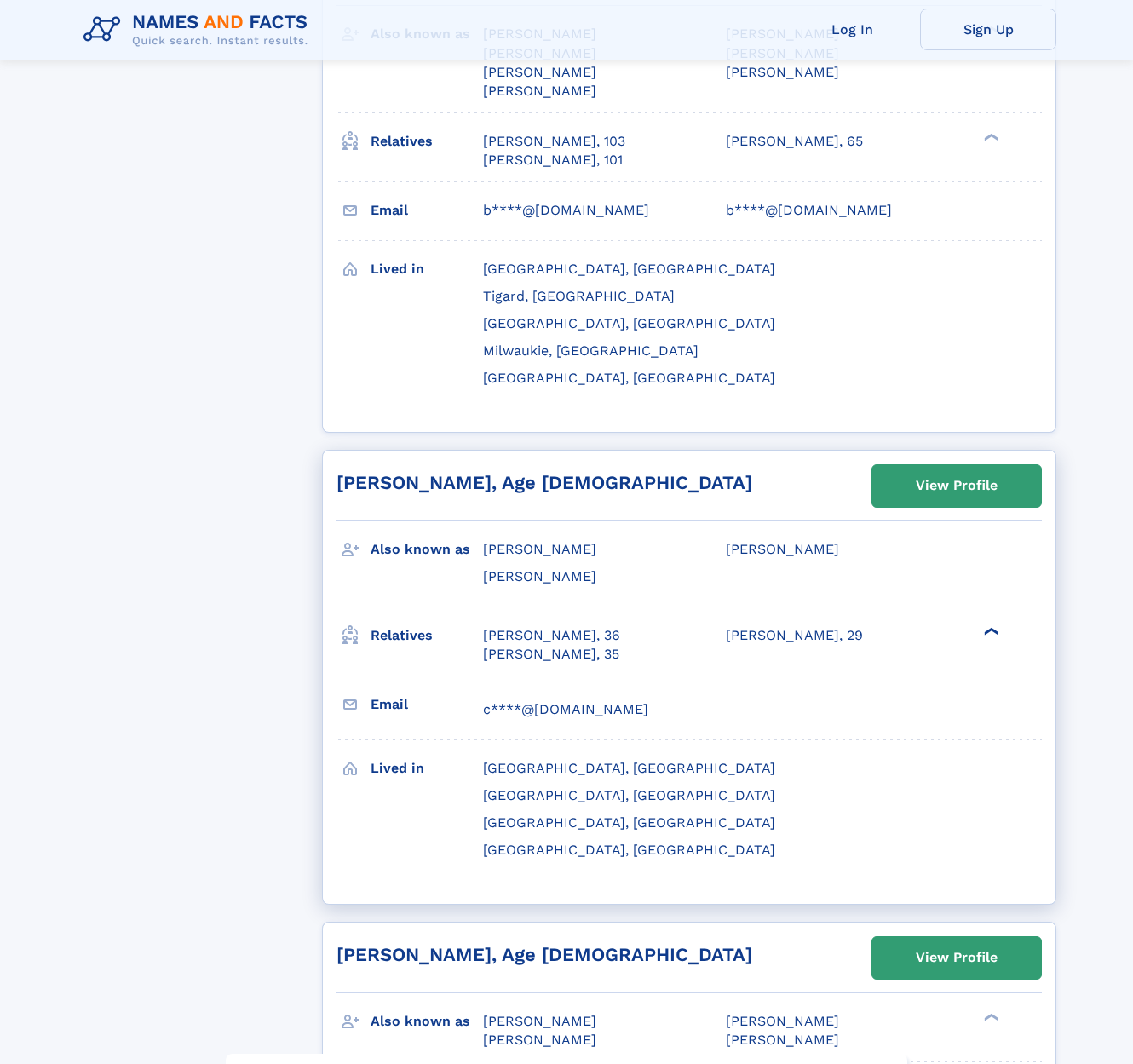
click at [985, 625] on div "❯" at bounding box center [990, 630] width 20 height 11
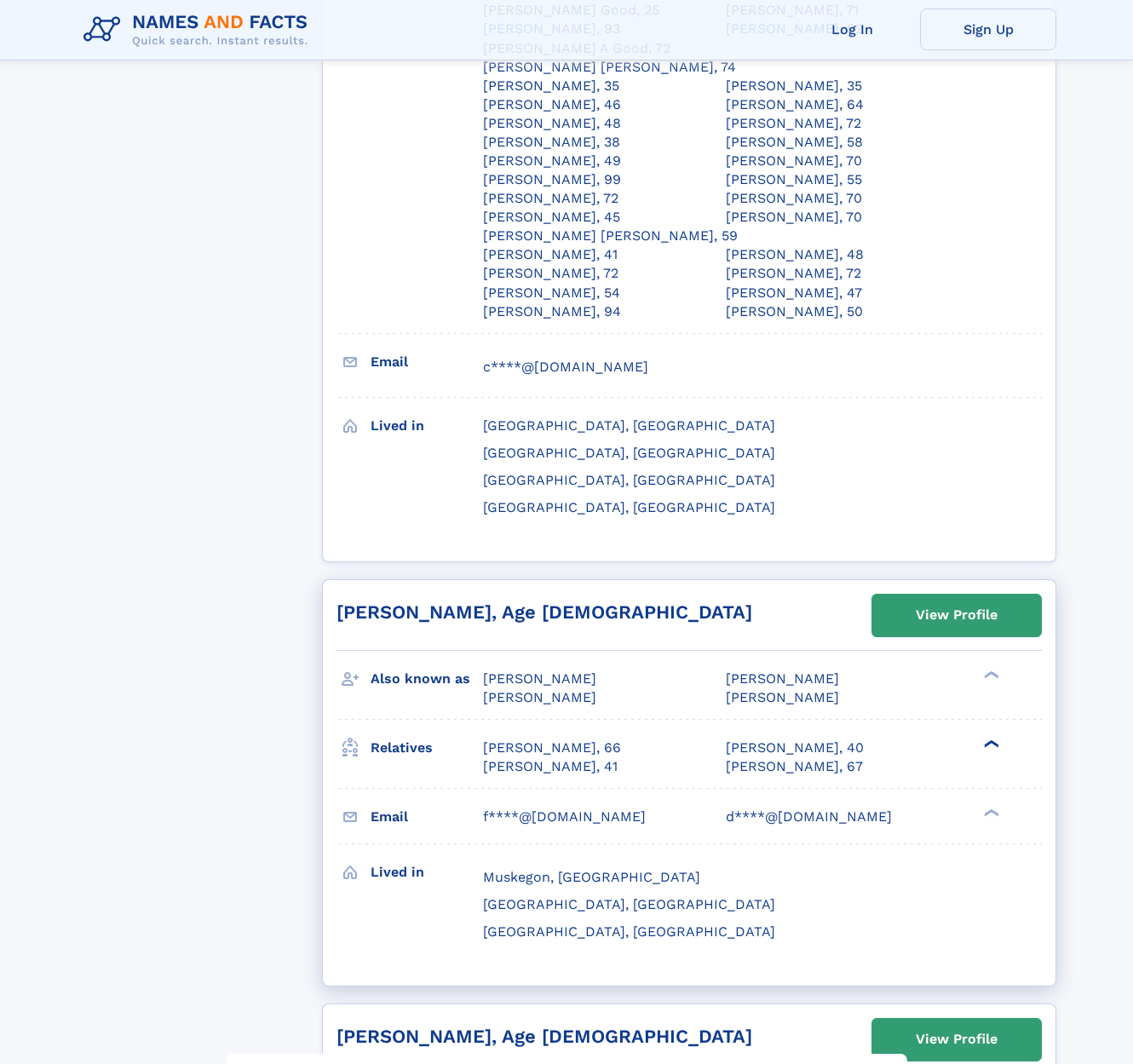
scroll to position [4119, 0]
click at [987, 732] on div "❯" at bounding box center [996, 742] width 25 height 20
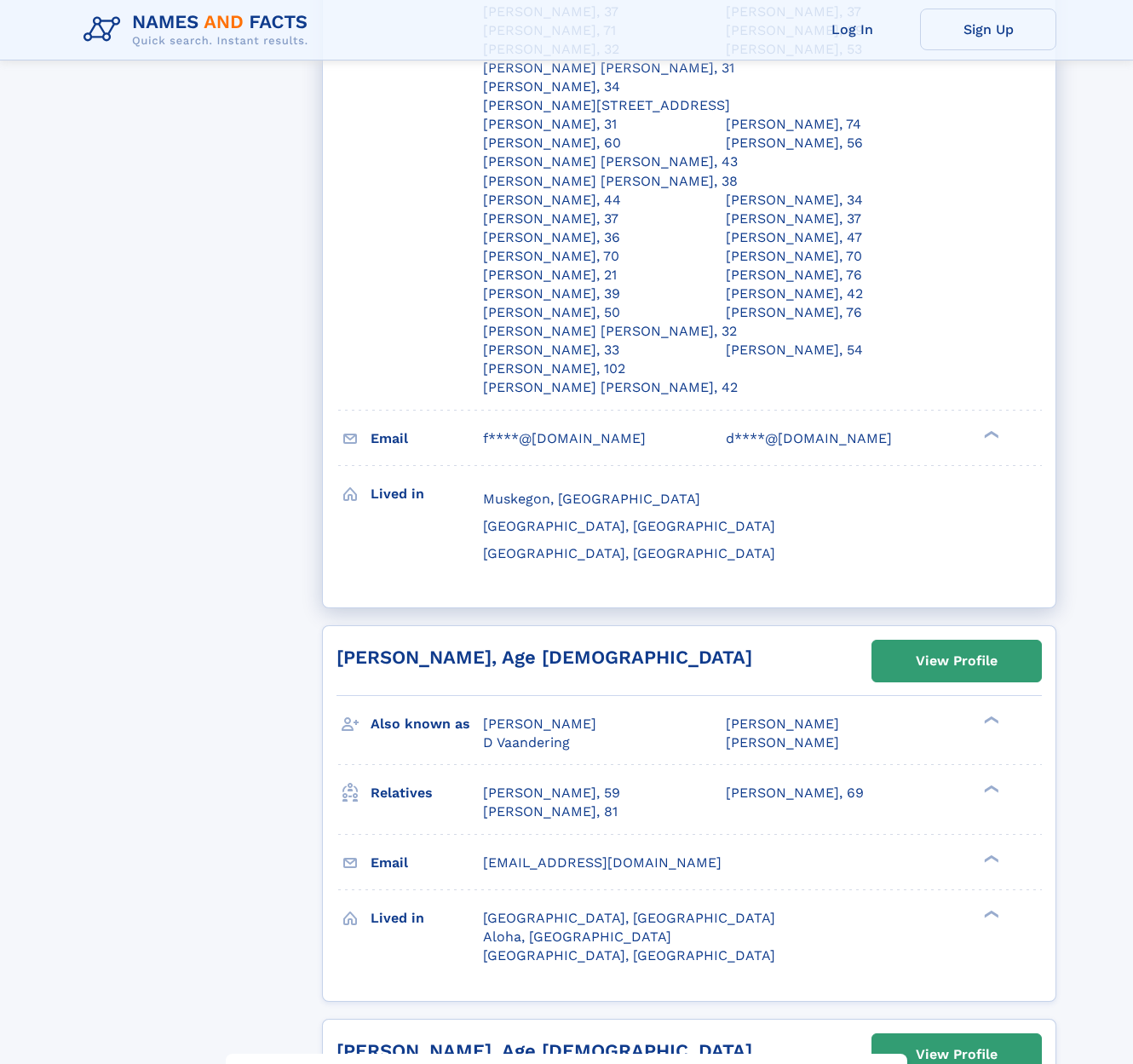
scroll to position [4893, 0]
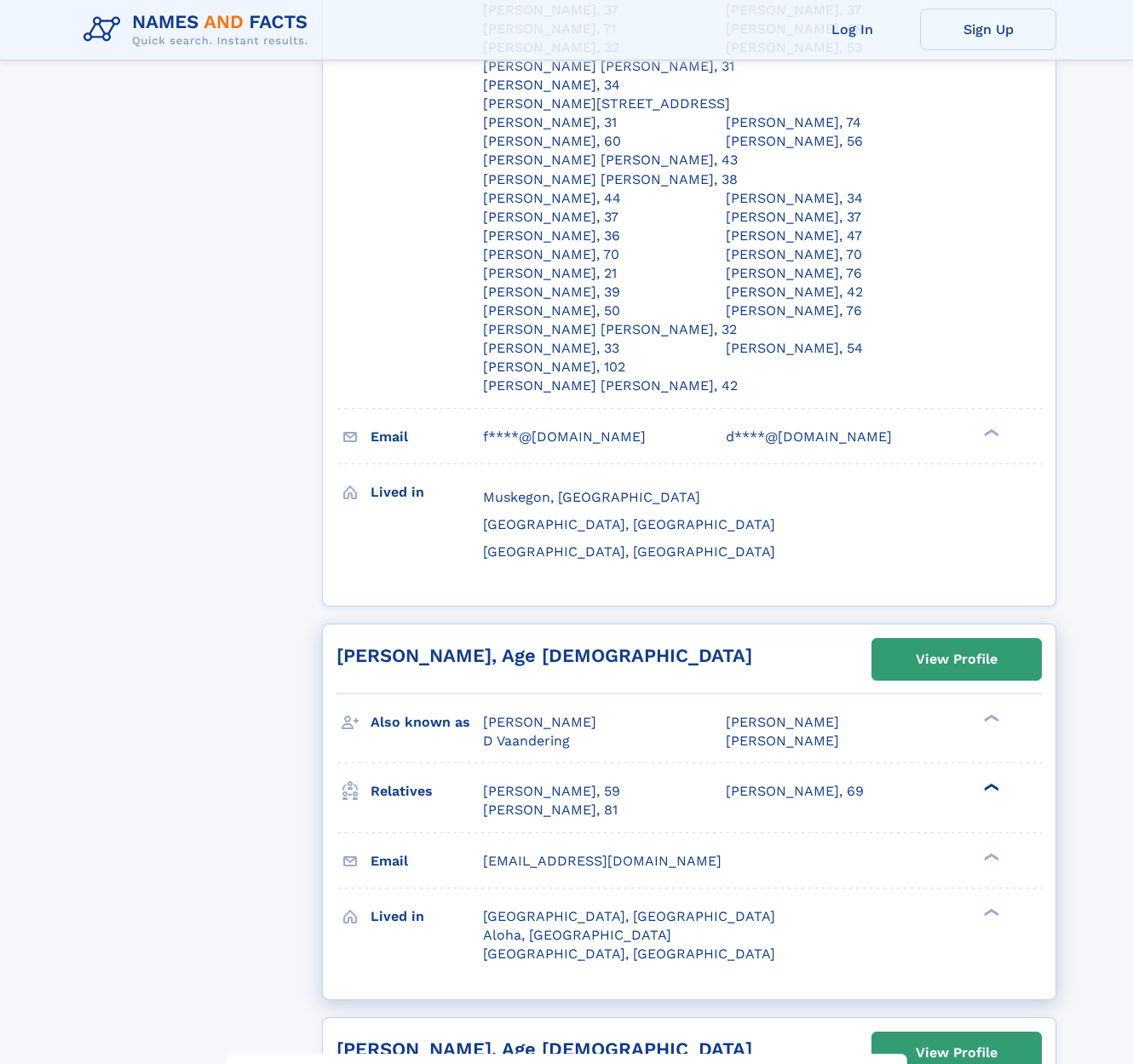
click at [987, 782] on div "❯" at bounding box center [990, 787] width 20 height 11
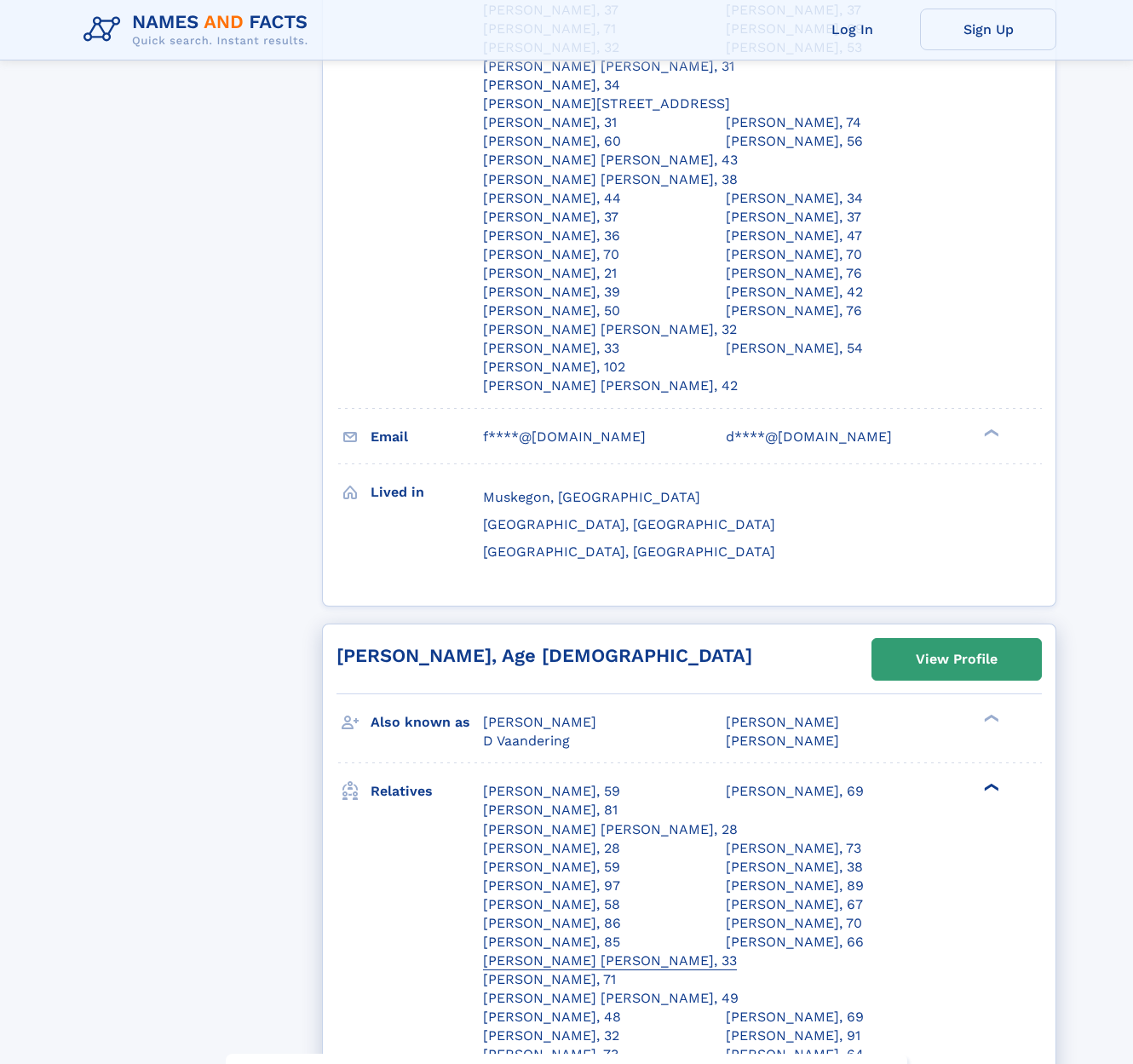
click at [588, 951] on div "Shane Taylor Vaandering, 33" at bounding box center [609, 960] width 254 height 18
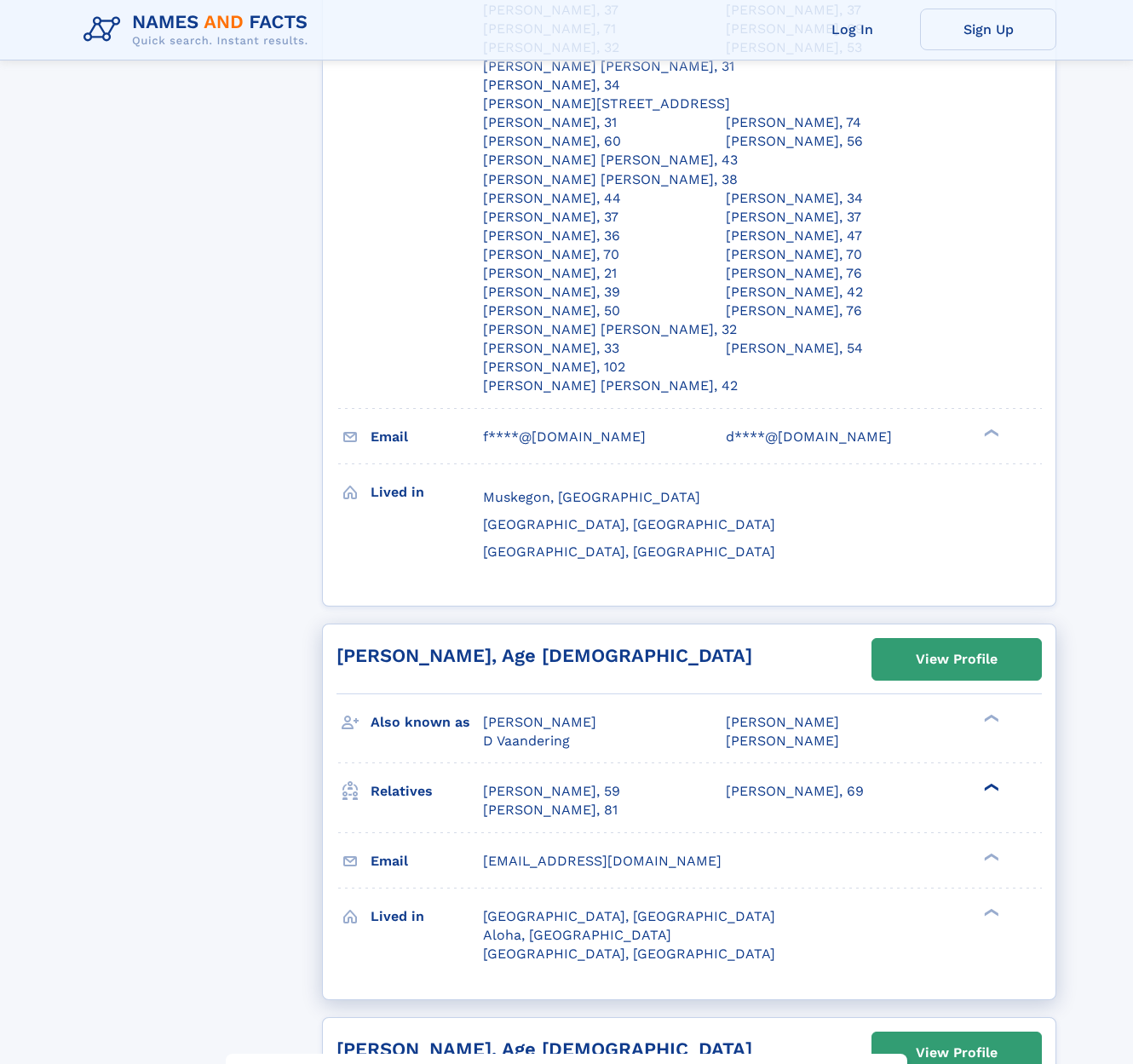
click at [983, 782] on div "❯" at bounding box center [990, 787] width 20 height 11
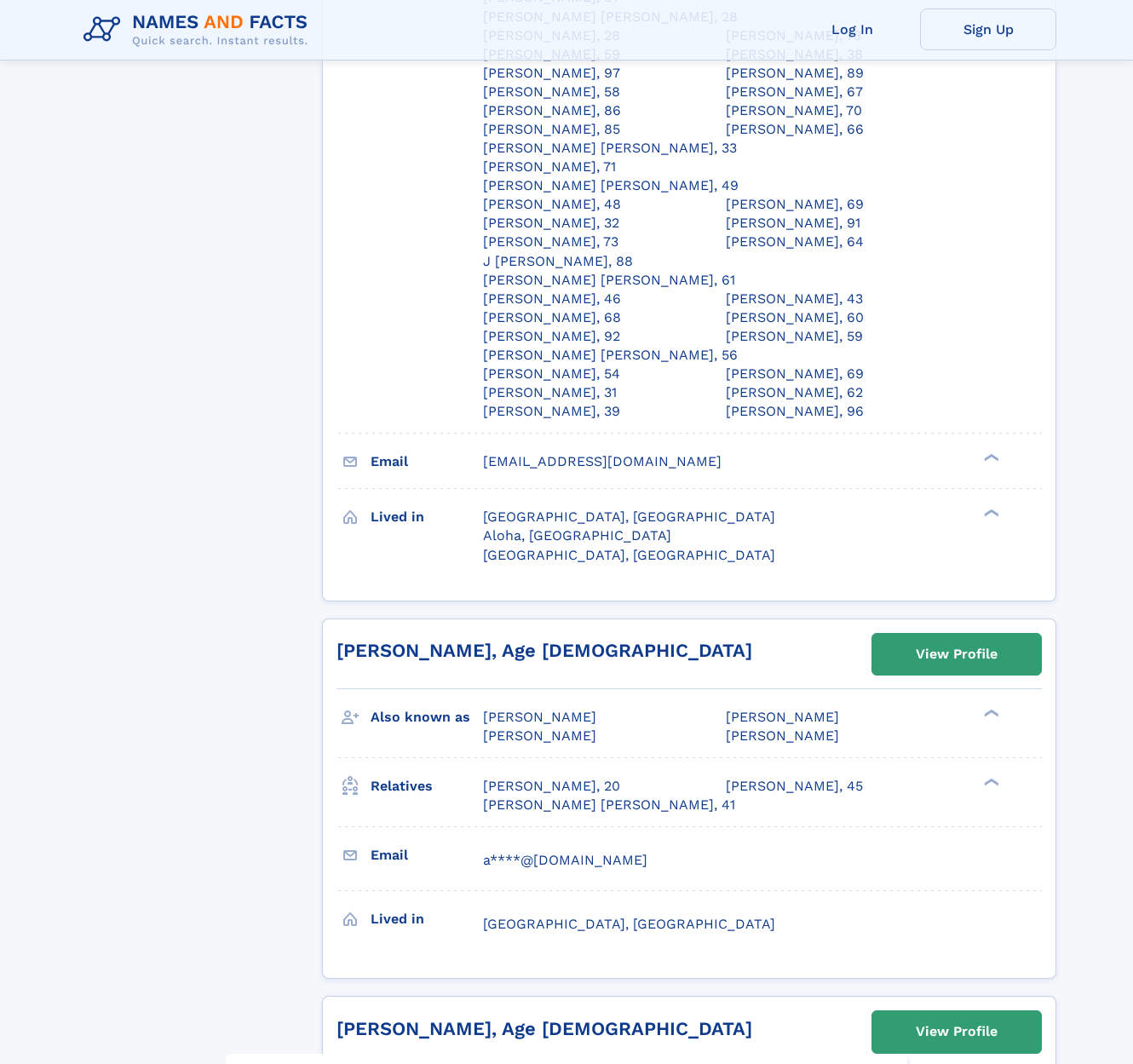
scroll to position [5707, 0]
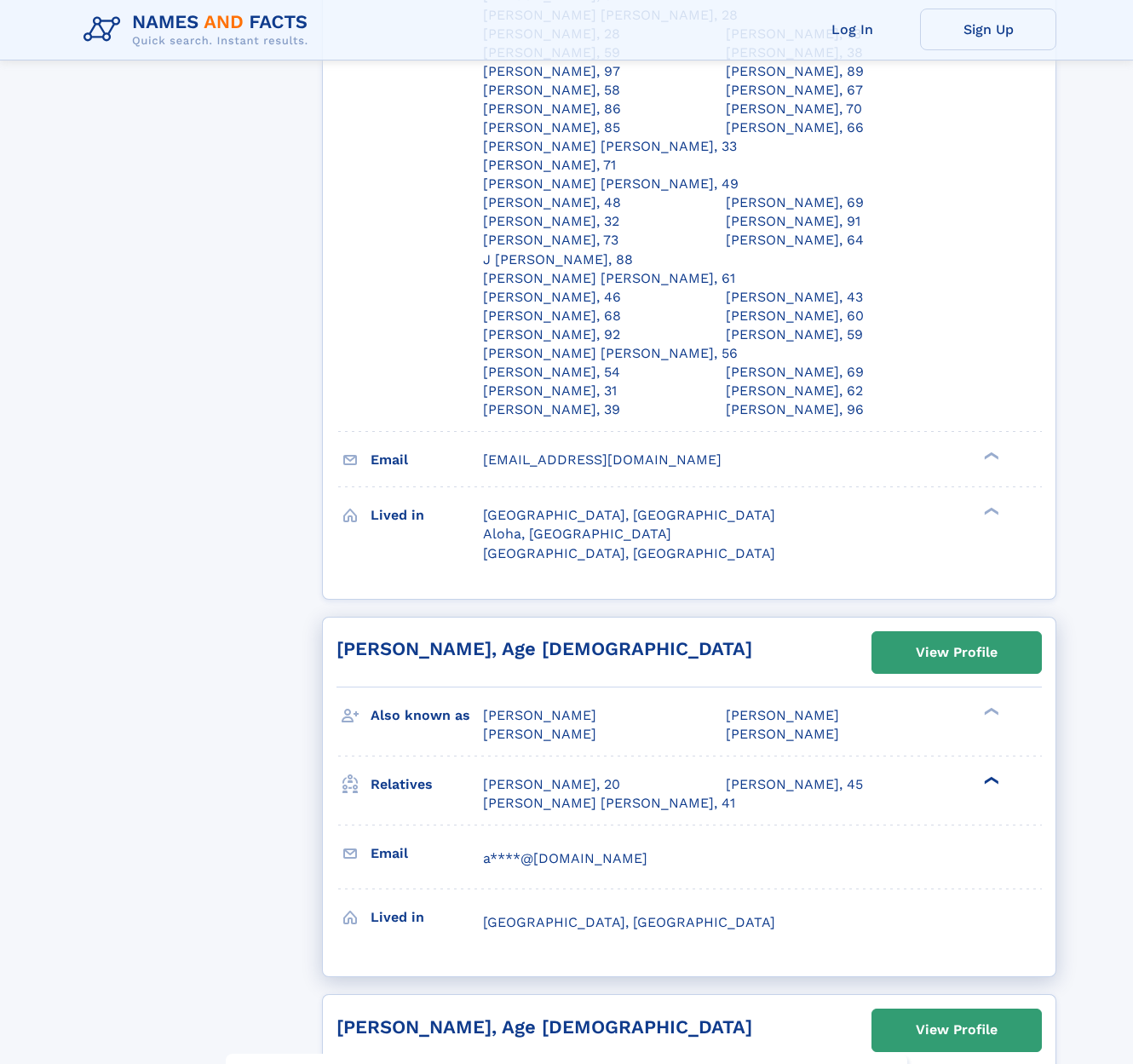
click at [985, 775] on div "❯" at bounding box center [990, 780] width 20 height 11
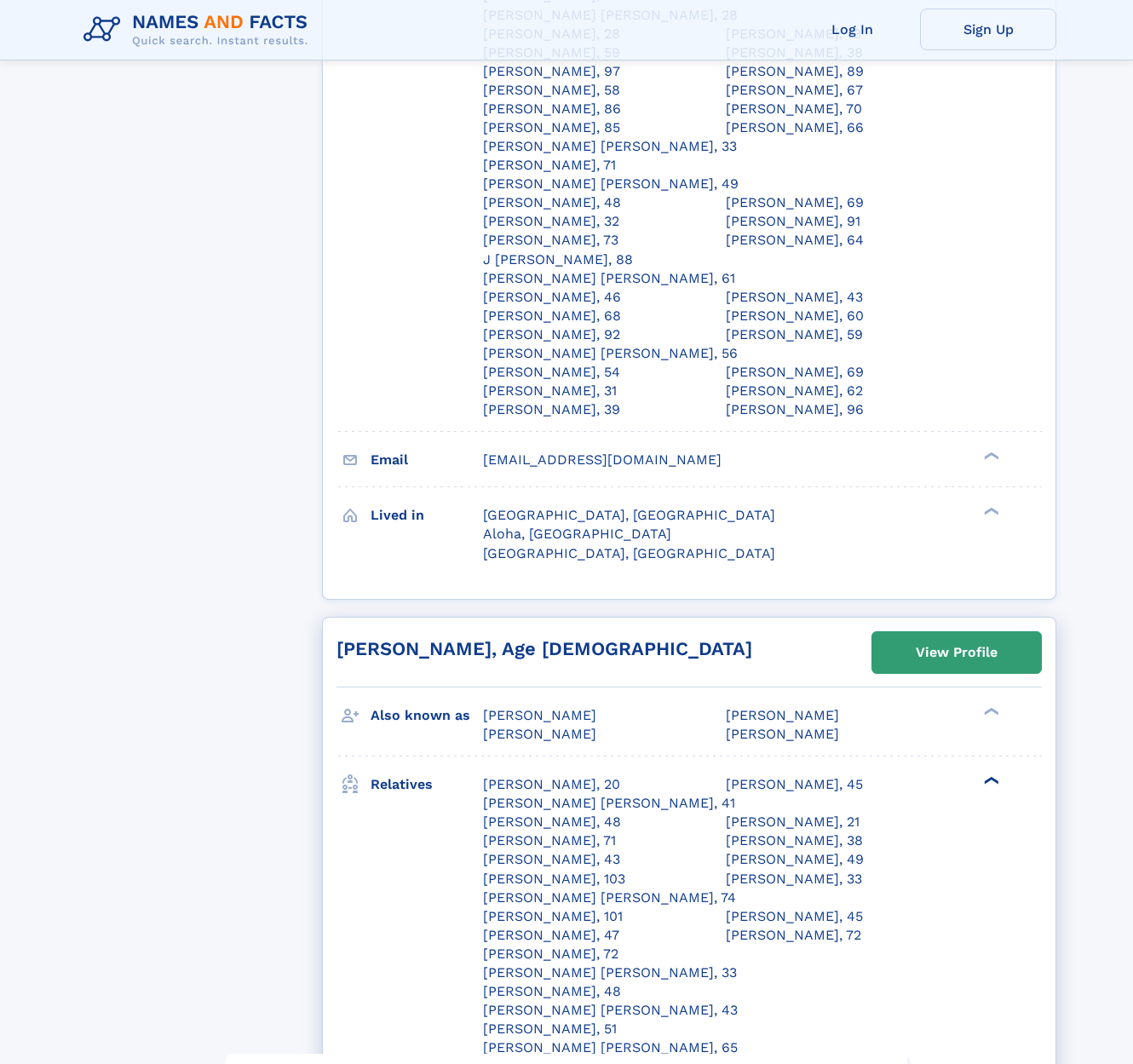
click at [980, 775] on div "❯" at bounding box center [990, 780] width 20 height 11
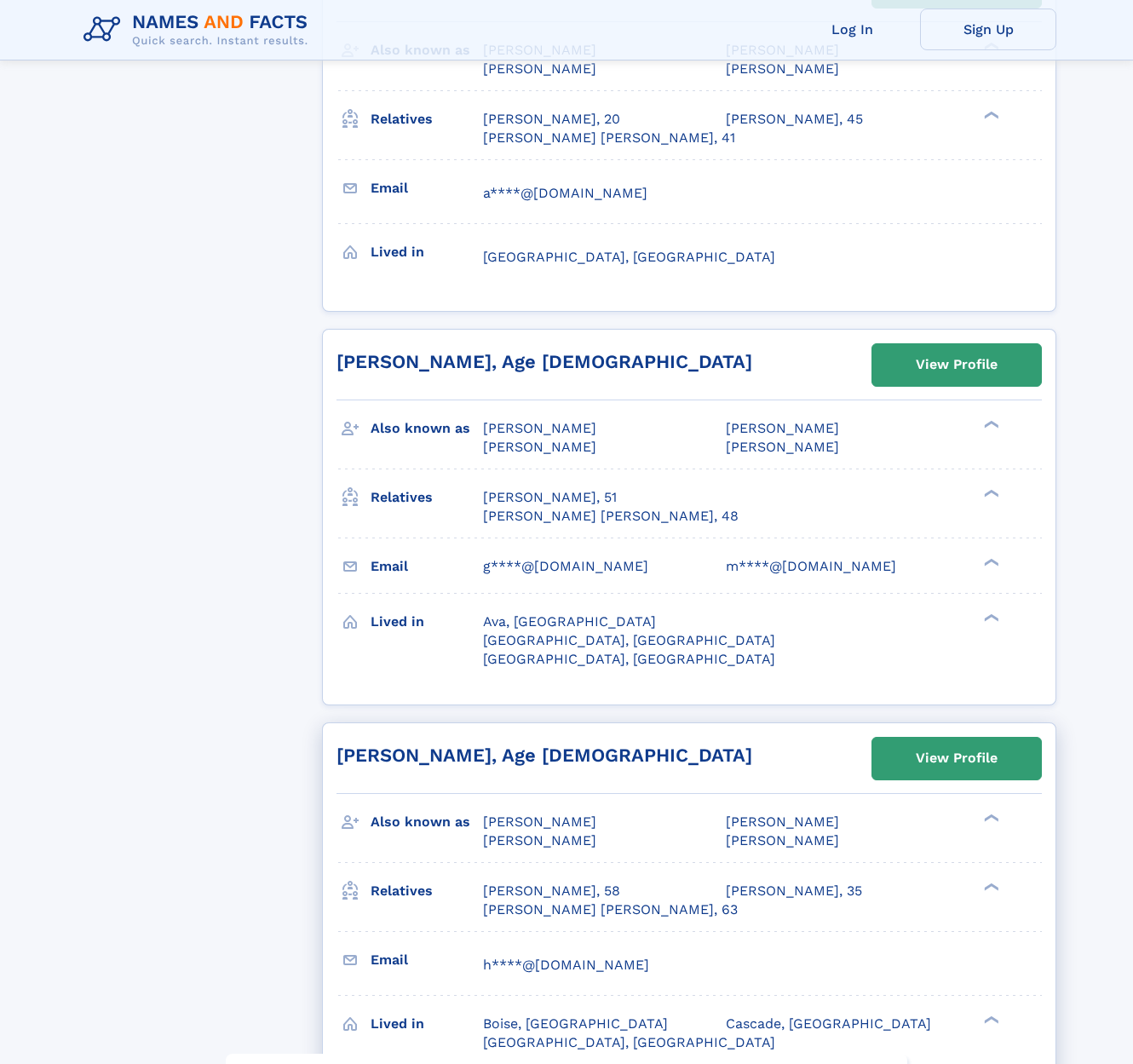
scroll to position [6374, 0]
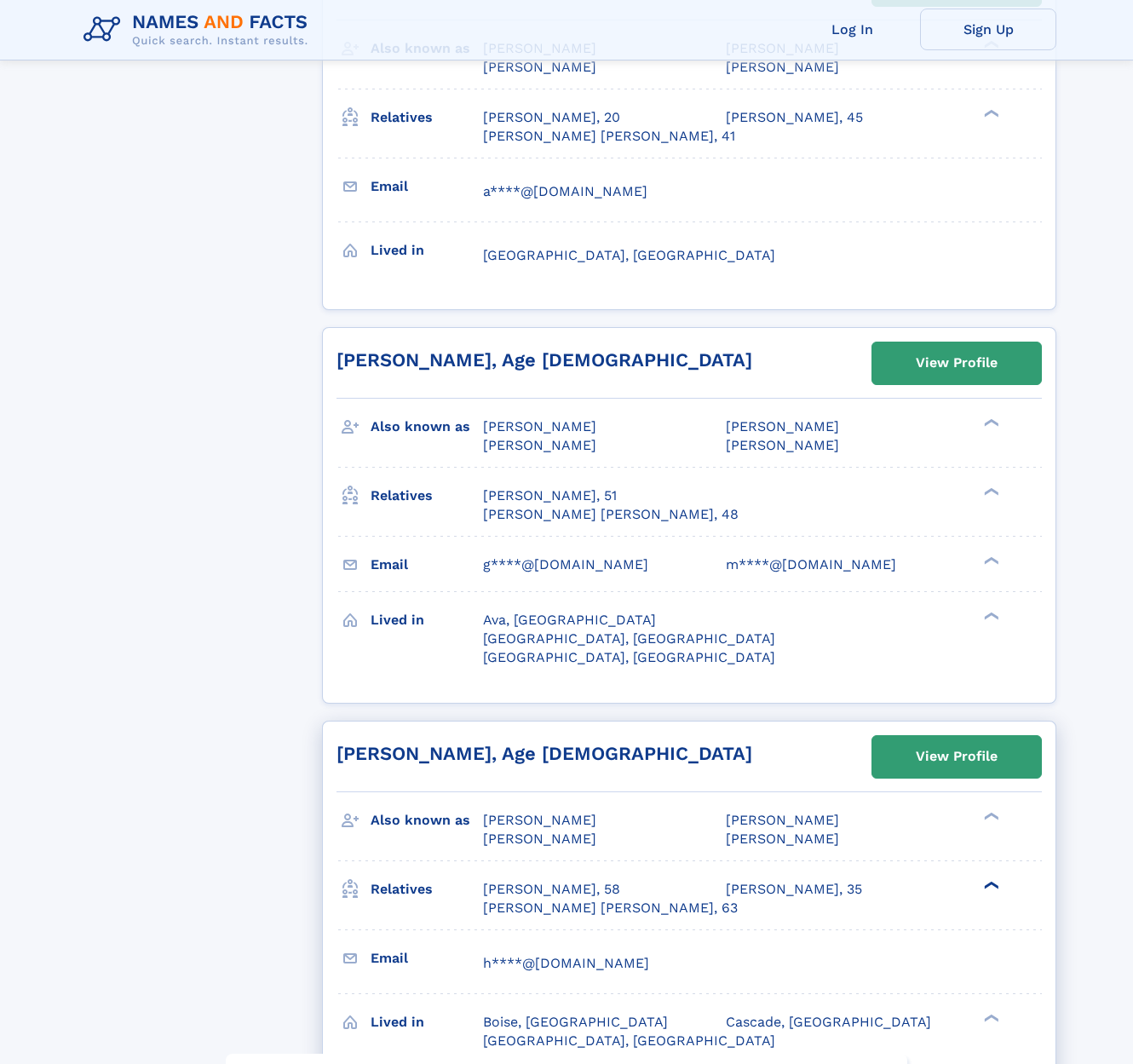
click at [983, 879] on div "❯" at bounding box center [990, 885] width 20 height 11
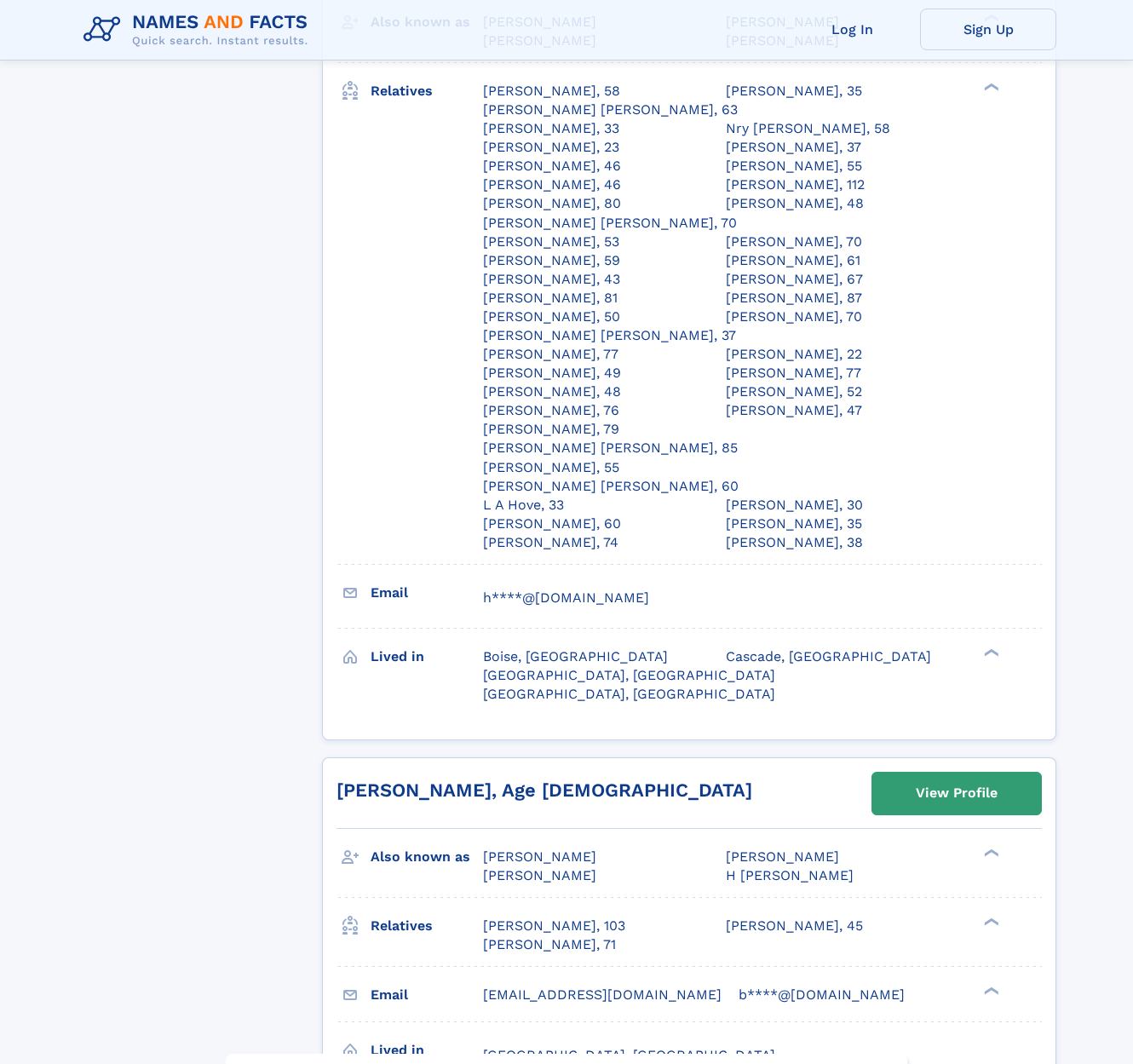
scroll to position [7188, 0]
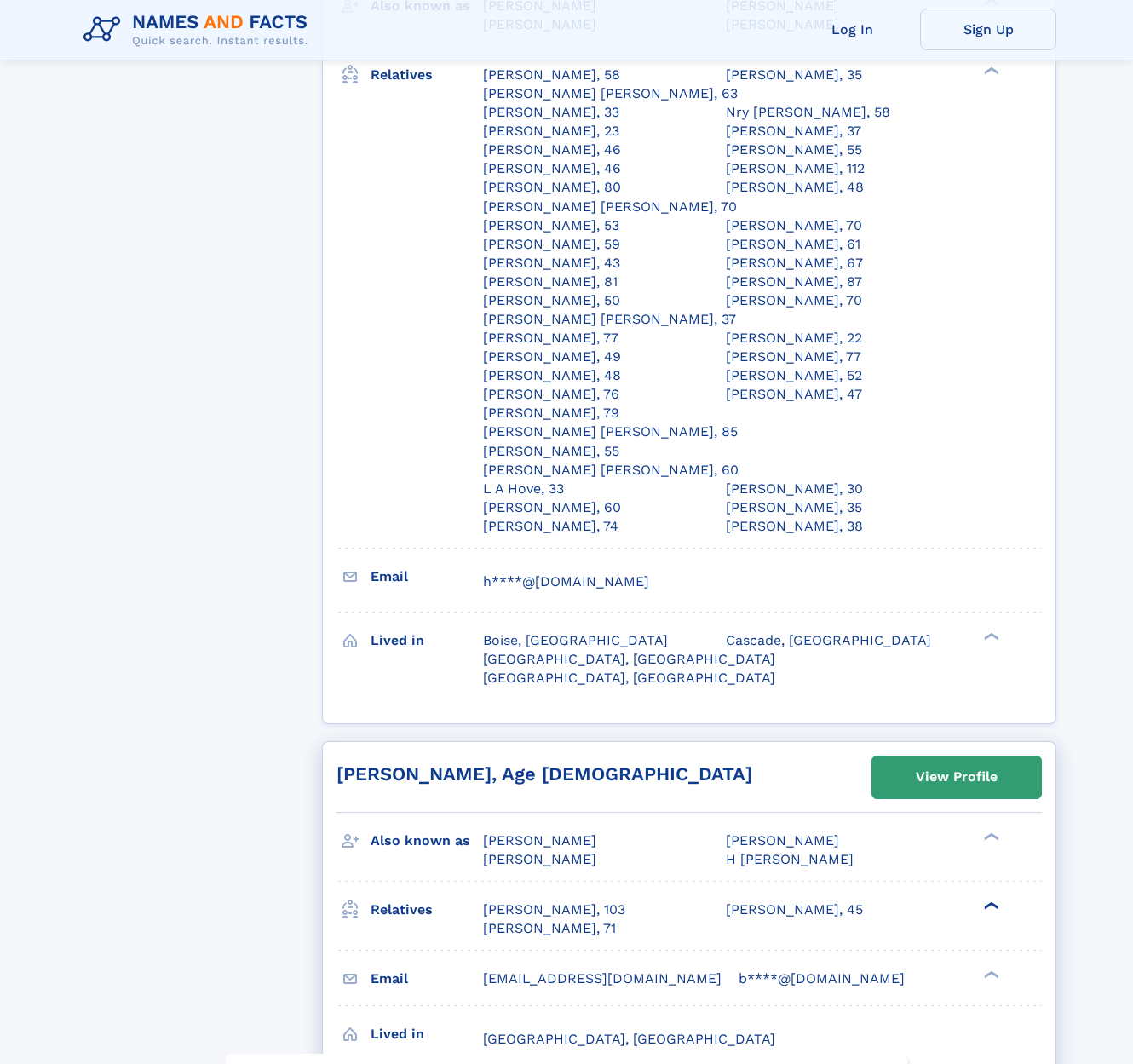
click at [987, 900] on div "❯" at bounding box center [990, 905] width 20 height 11
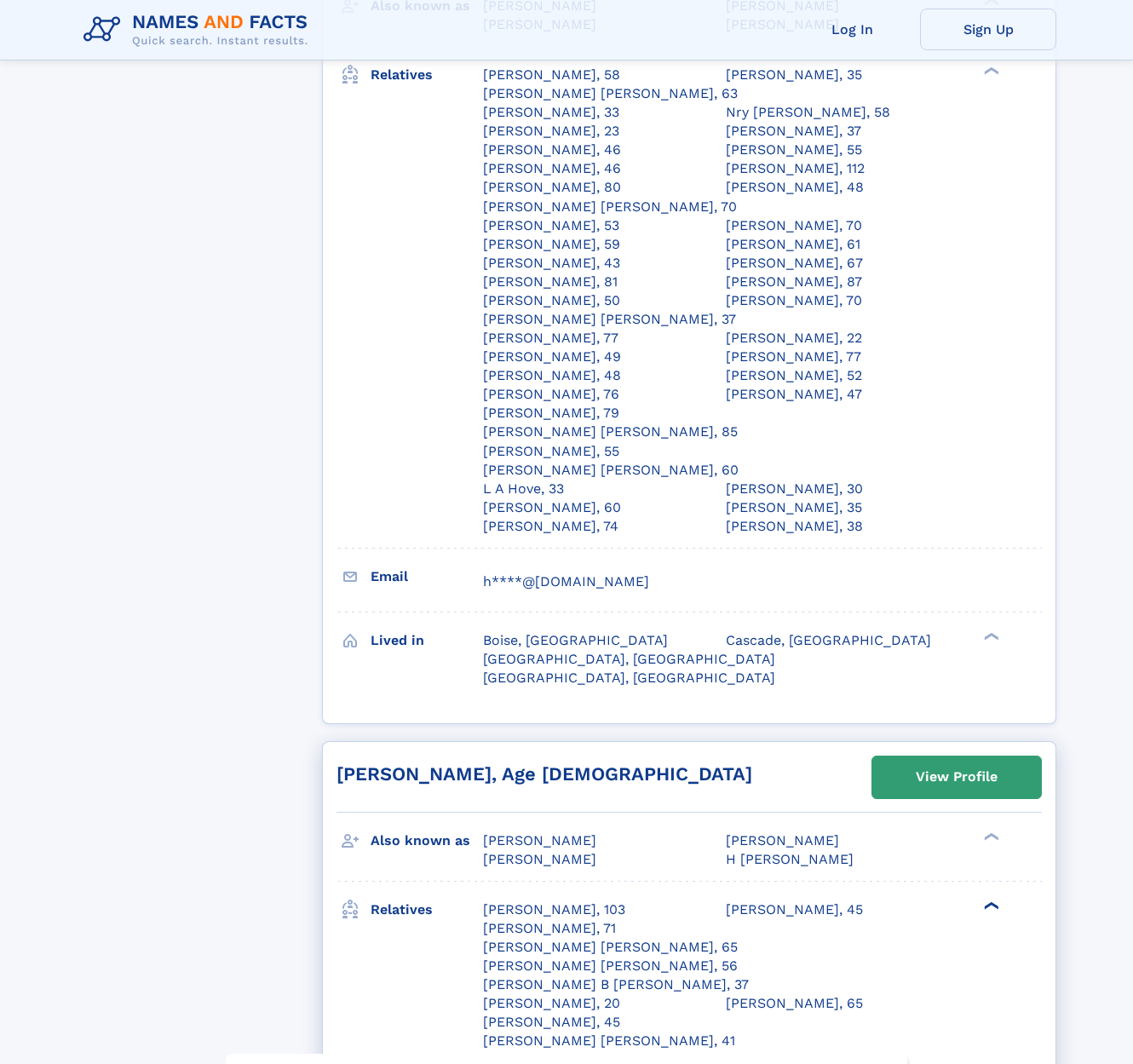
click at [987, 900] on div "❯" at bounding box center [990, 905] width 20 height 11
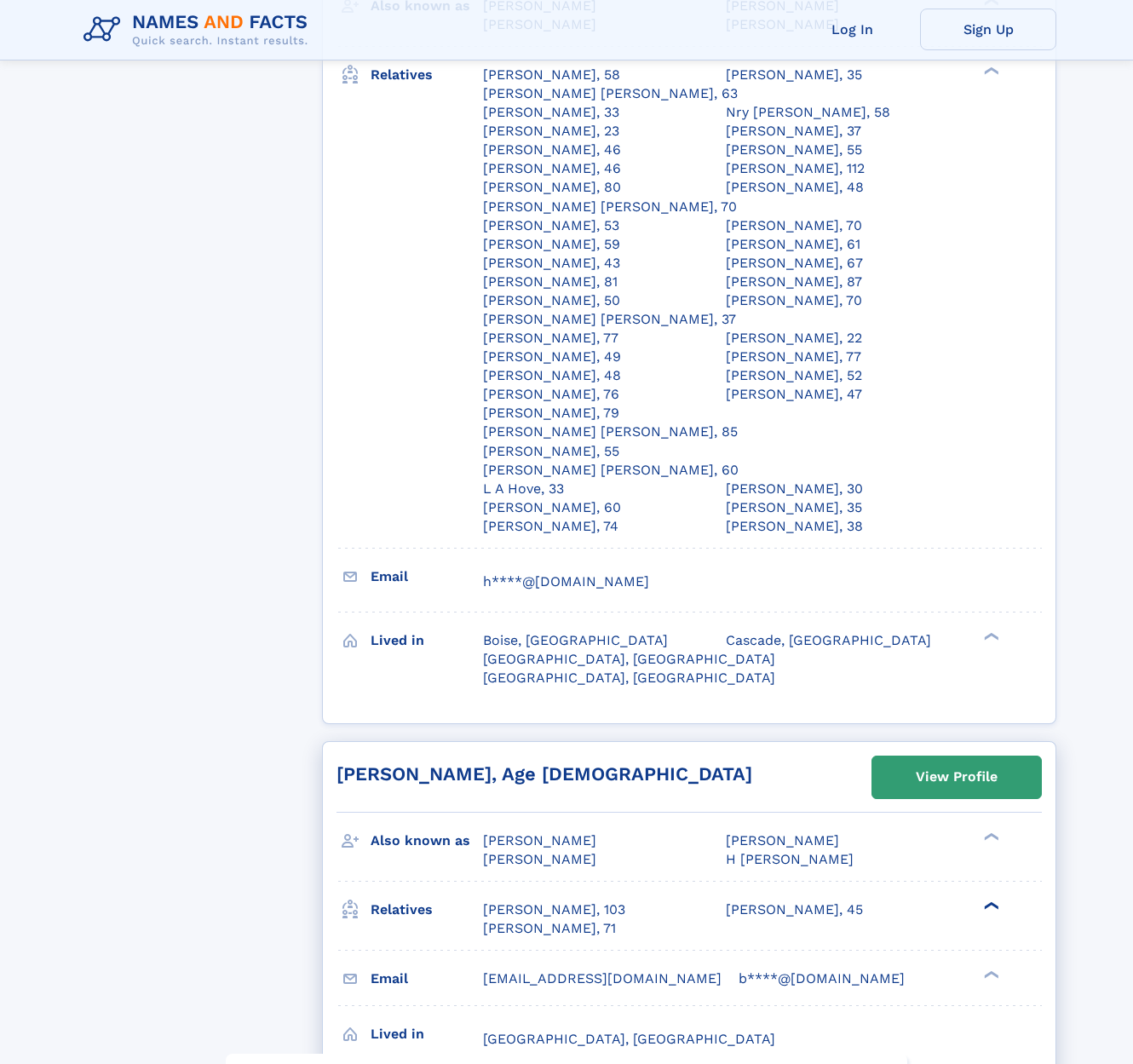
click at [987, 900] on div "❯" at bounding box center [990, 905] width 20 height 11
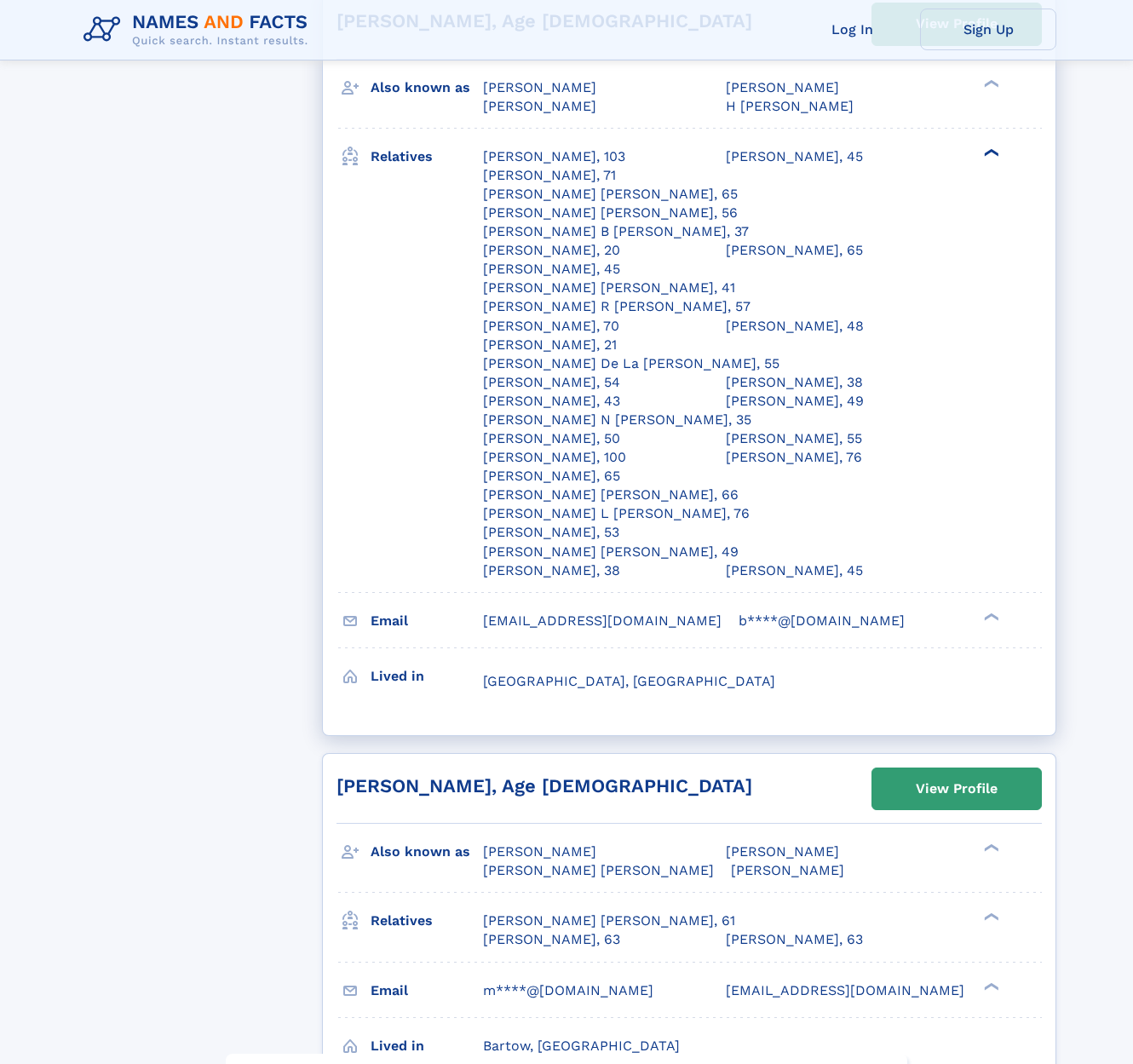
scroll to position [7972, 0]
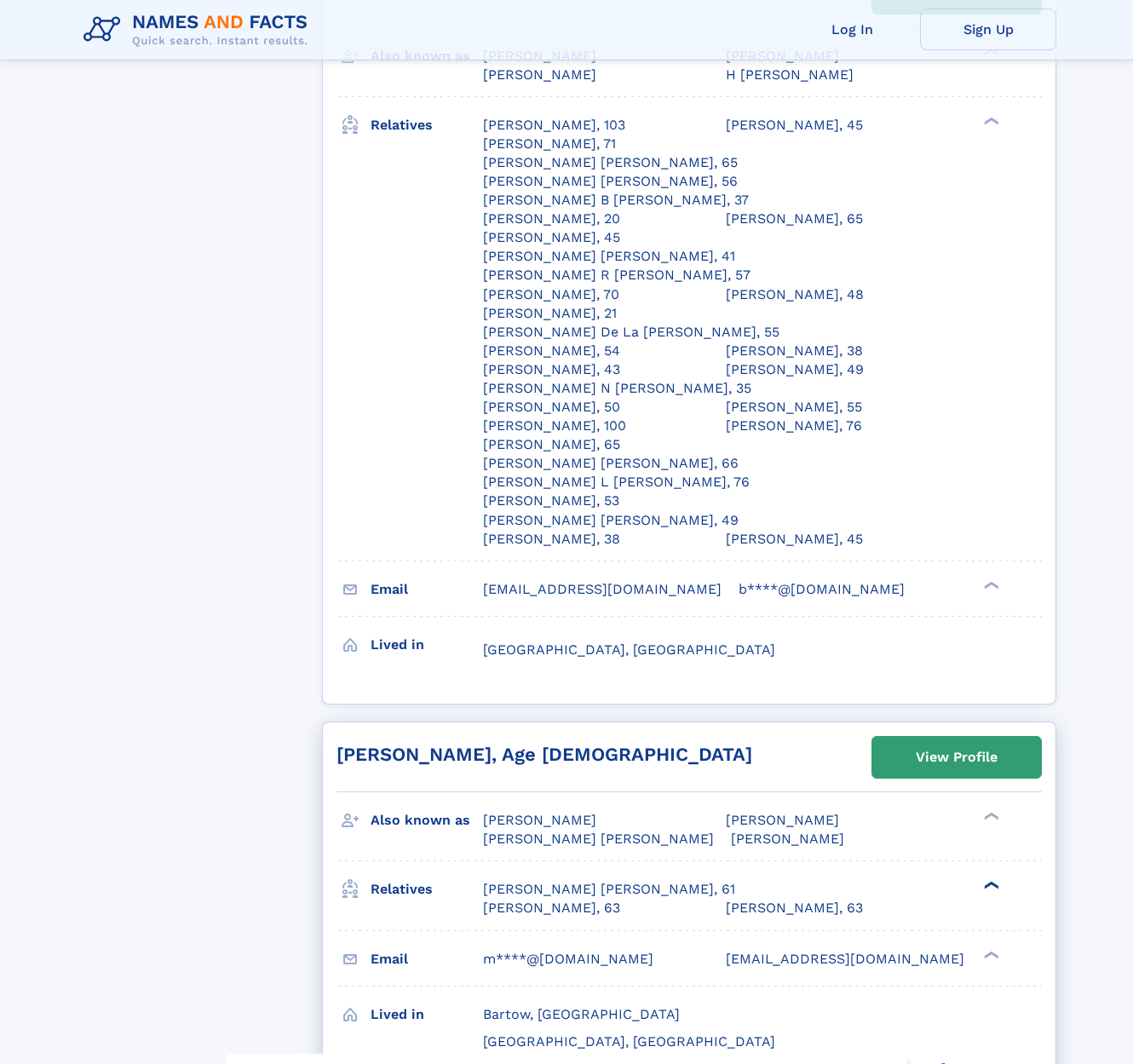
click at [984, 879] on div "❯" at bounding box center [990, 885] width 20 height 11
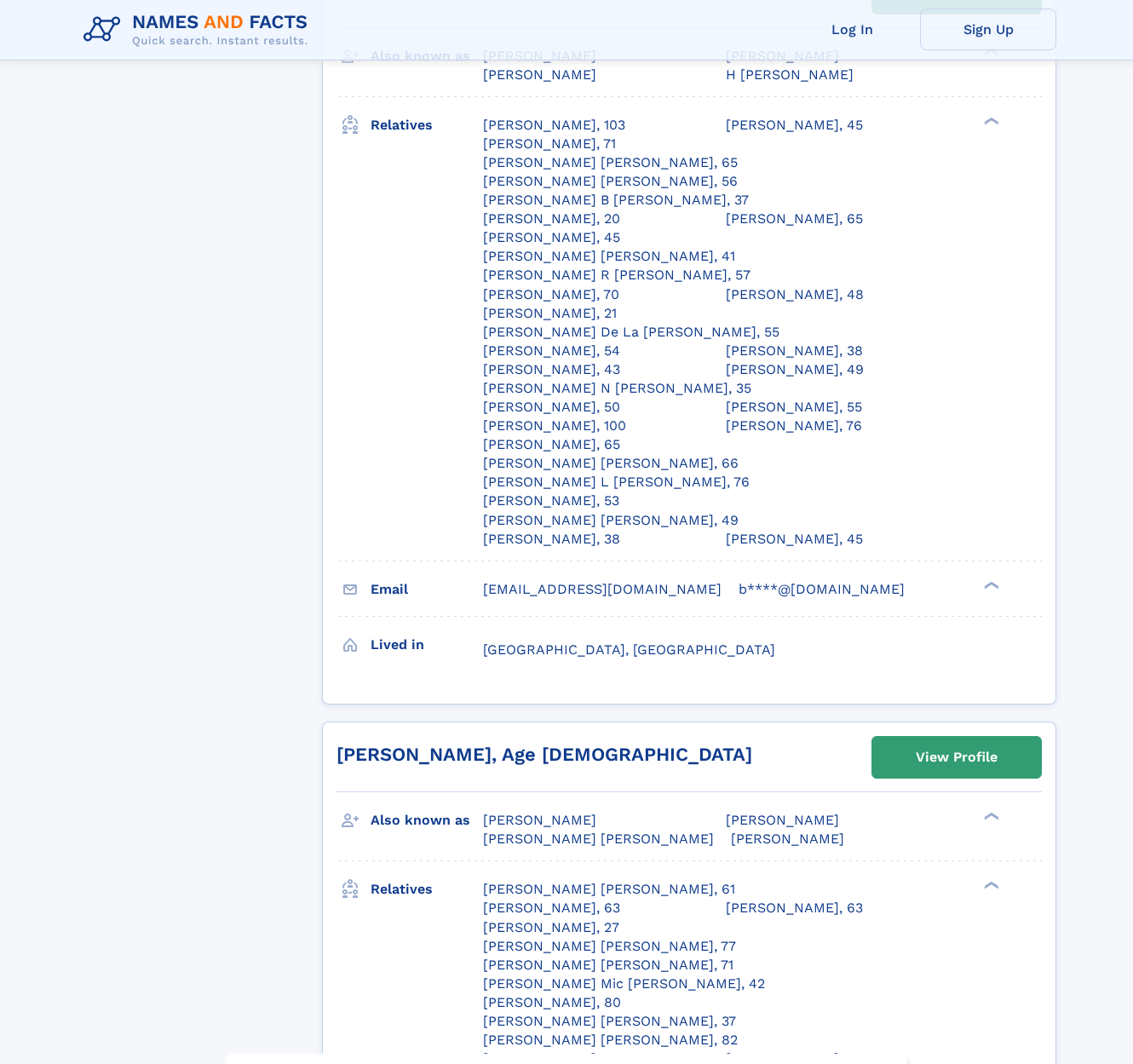
scroll to position [7973, 0]
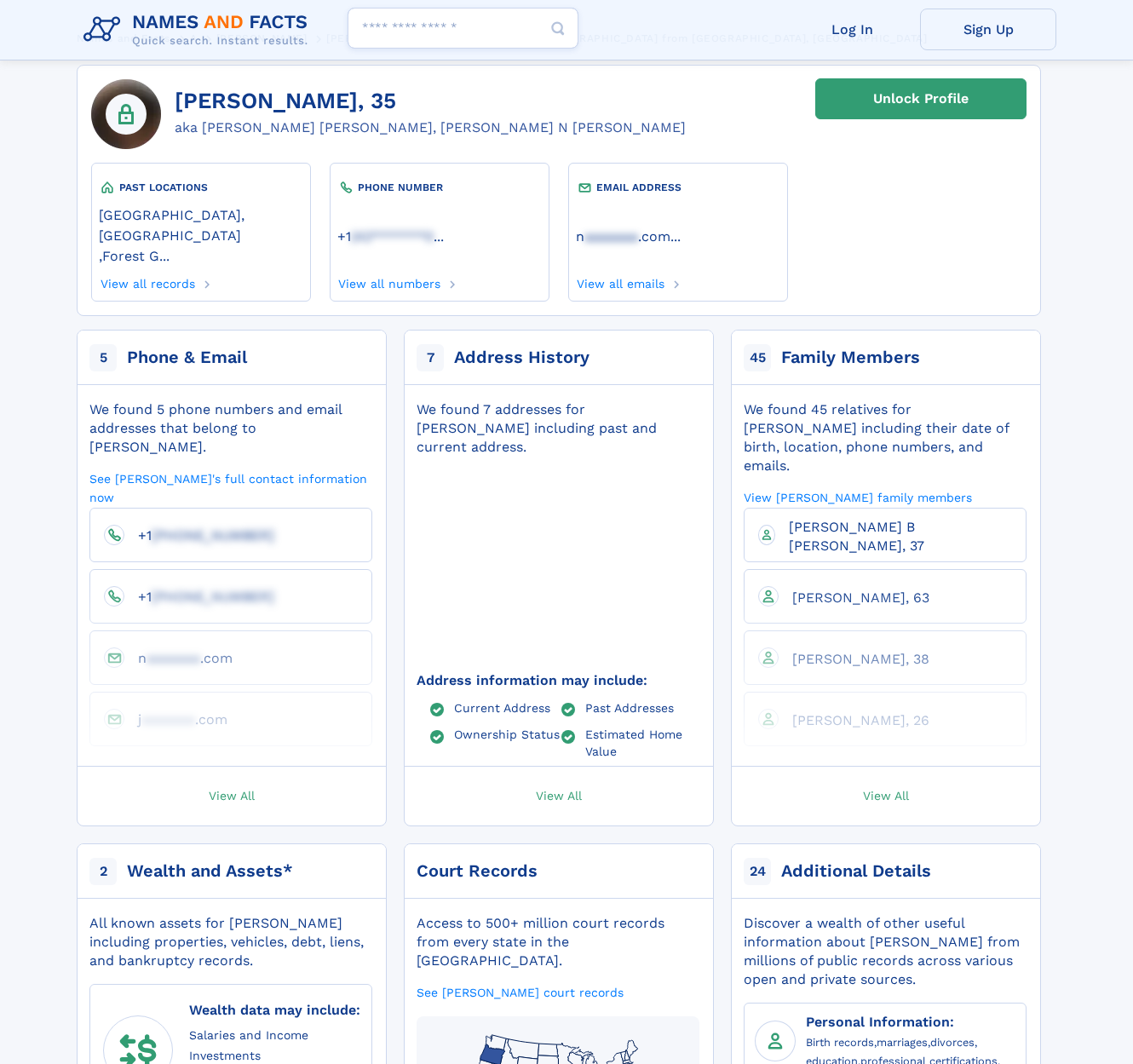
scroll to position [86, 0]
click at [820, 518] on span "[PERSON_NAME] B [PERSON_NAME], 37" at bounding box center [855, 536] width 135 height 35
